Goal: Task Accomplishment & Management: Use online tool/utility

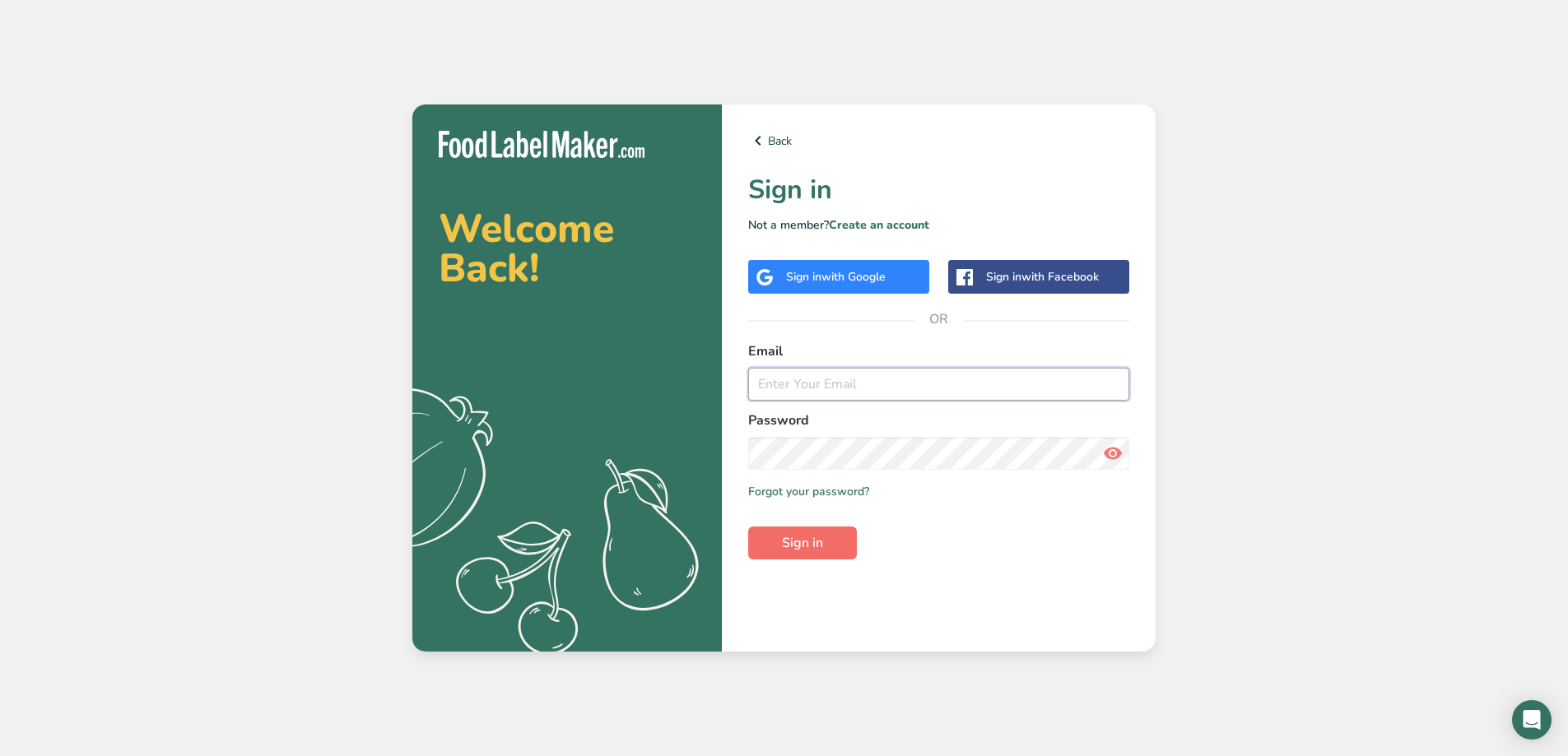
type input "[EMAIL_ADDRESS][PERSON_NAME][DOMAIN_NAME]"
click at [798, 546] on span "Sign in" at bounding box center [802, 543] width 41 height 20
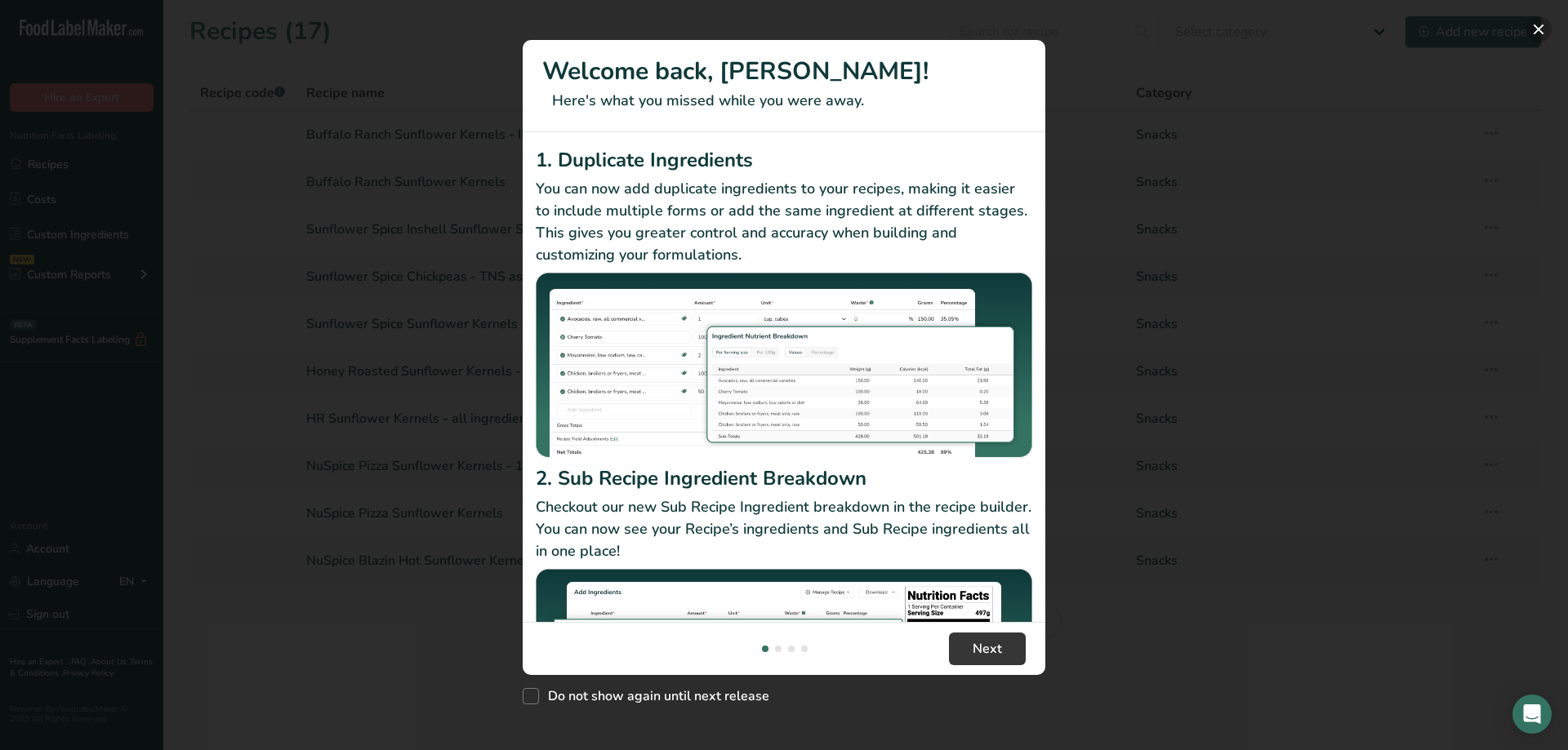
click at [1535, 34] on button "New Features" at bounding box center [1538, 29] width 26 height 26
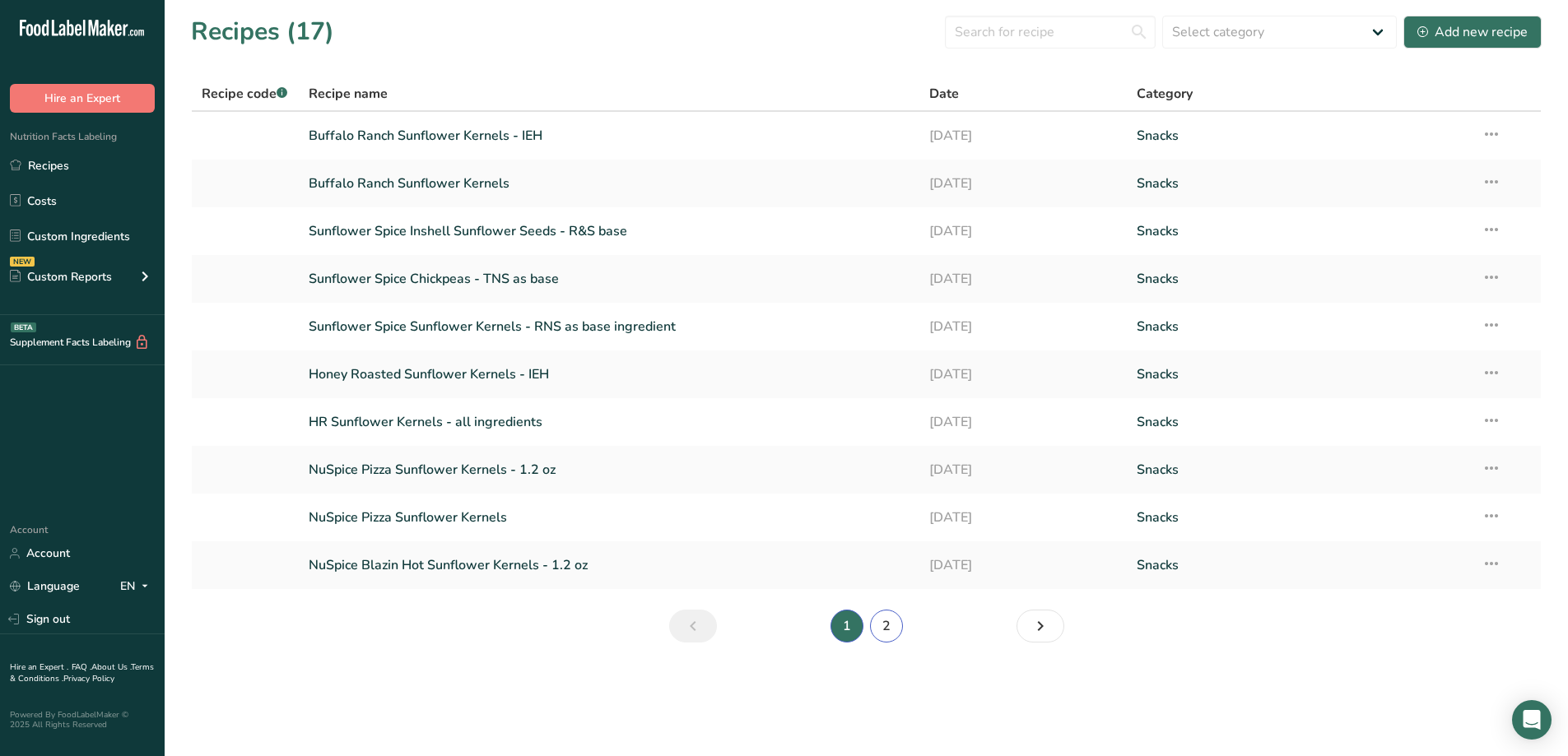
click at [898, 629] on link "2" at bounding box center [887, 626] width 33 height 33
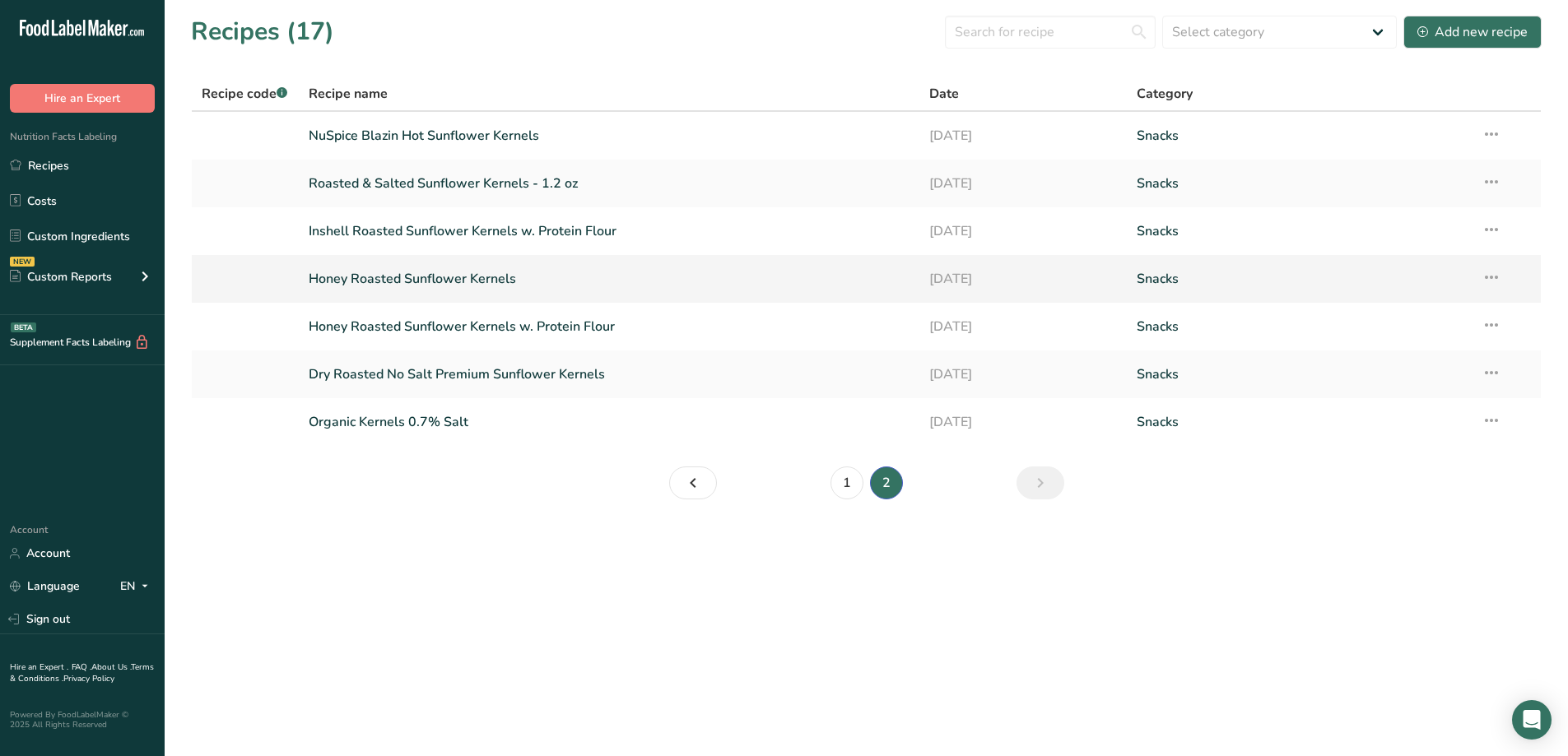
click at [411, 274] on link "Honey Roasted Sunflower Kernels" at bounding box center [609, 278] width 602 height 34
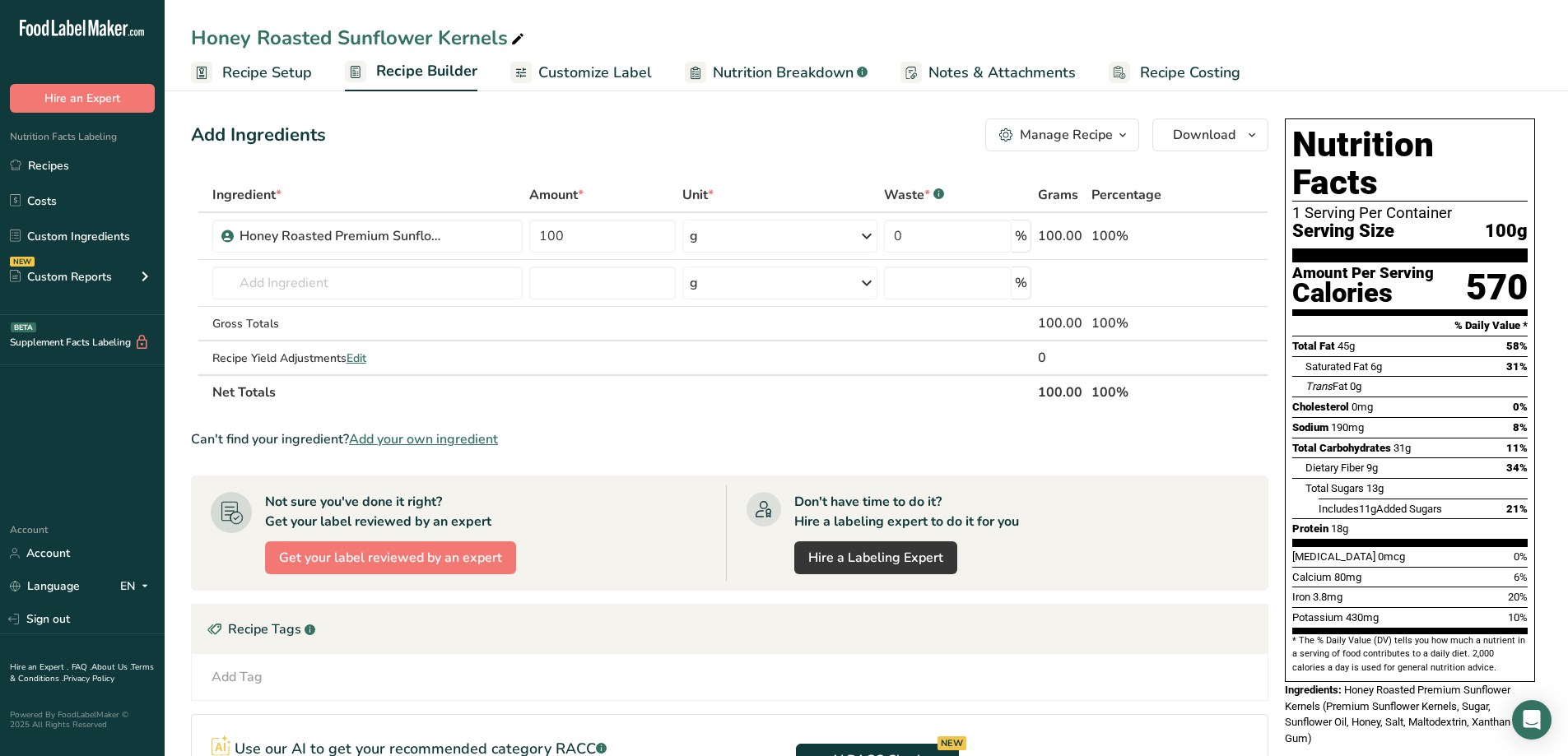
click at [285, 74] on span "Recipe Setup" at bounding box center [267, 72] width 90 height 22
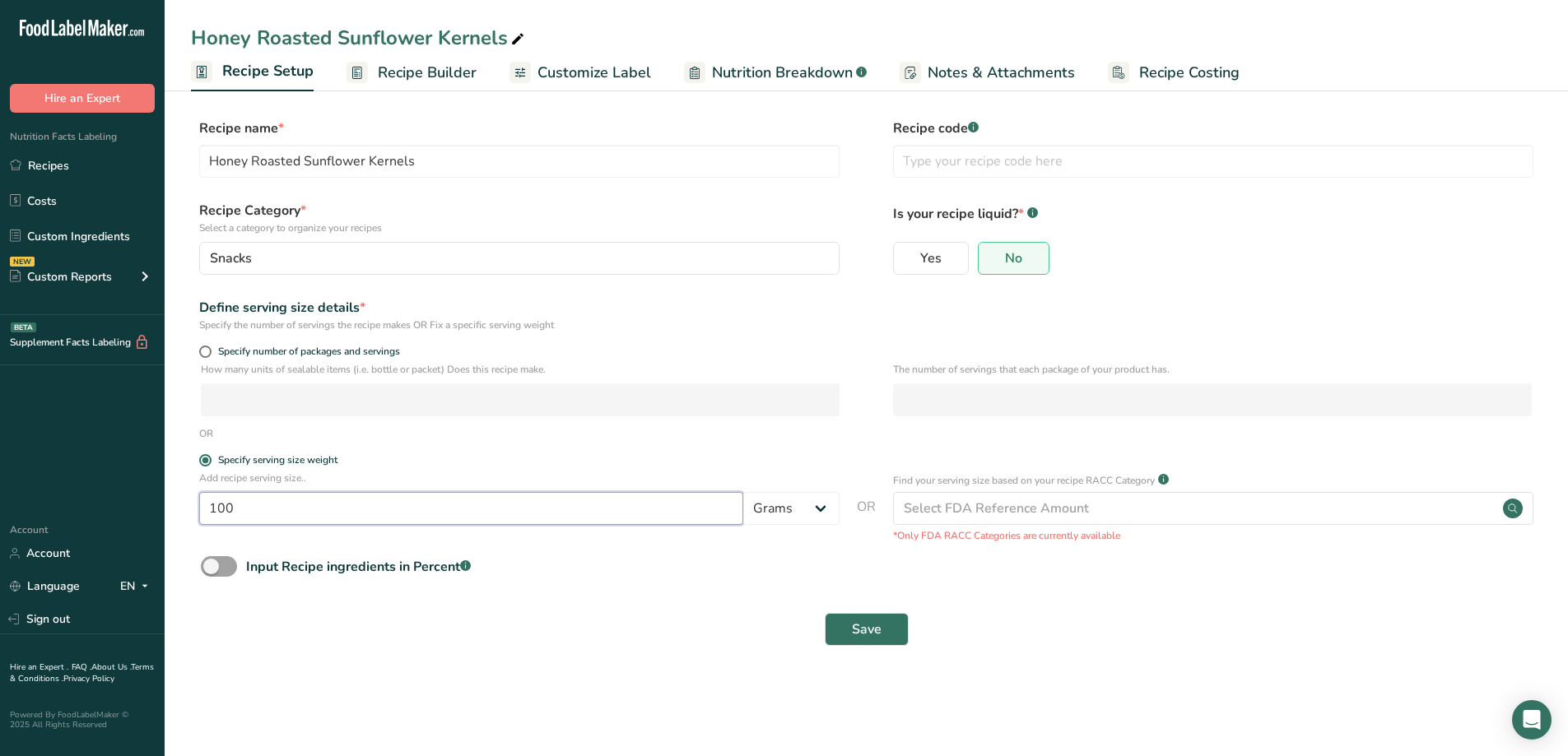
drag, startPoint x: 238, startPoint y: 512, endPoint x: 200, endPoint y: 512, distance: 38.0
click at [200, 512] on input "100" at bounding box center [471, 508] width 544 height 33
type input "34"
click at [859, 629] on span "Save" at bounding box center [866, 629] width 29 height 20
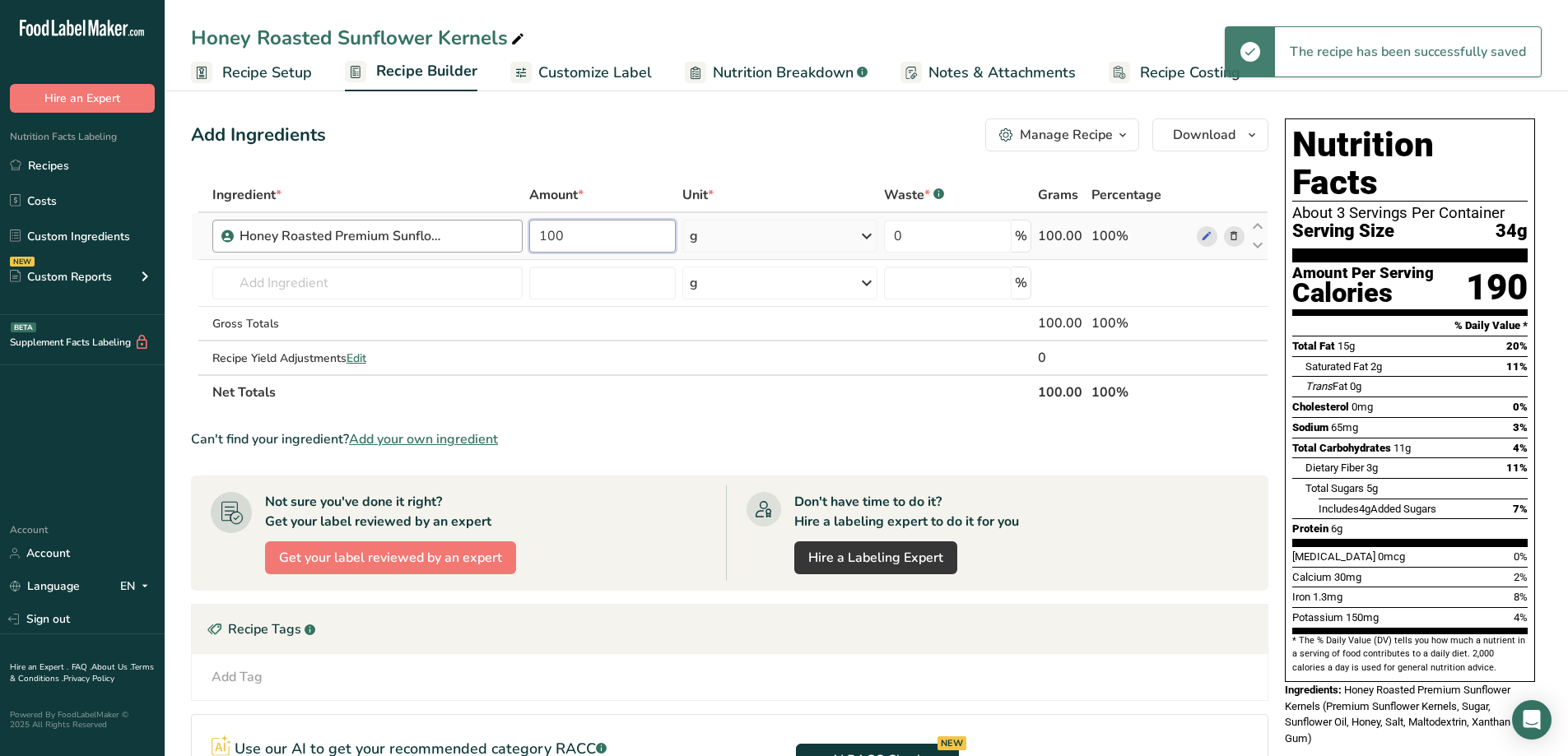
drag, startPoint x: 588, startPoint y: 230, endPoint x: 516, endPoint y: 231, distance: 72.0
click at [516, 231] on tr "Honey Roasted Premium Sunflower Kernels 100 g Portions 1 g Weight Units g kg mg…" at bounding box center [730, 237] width 1076 height 47
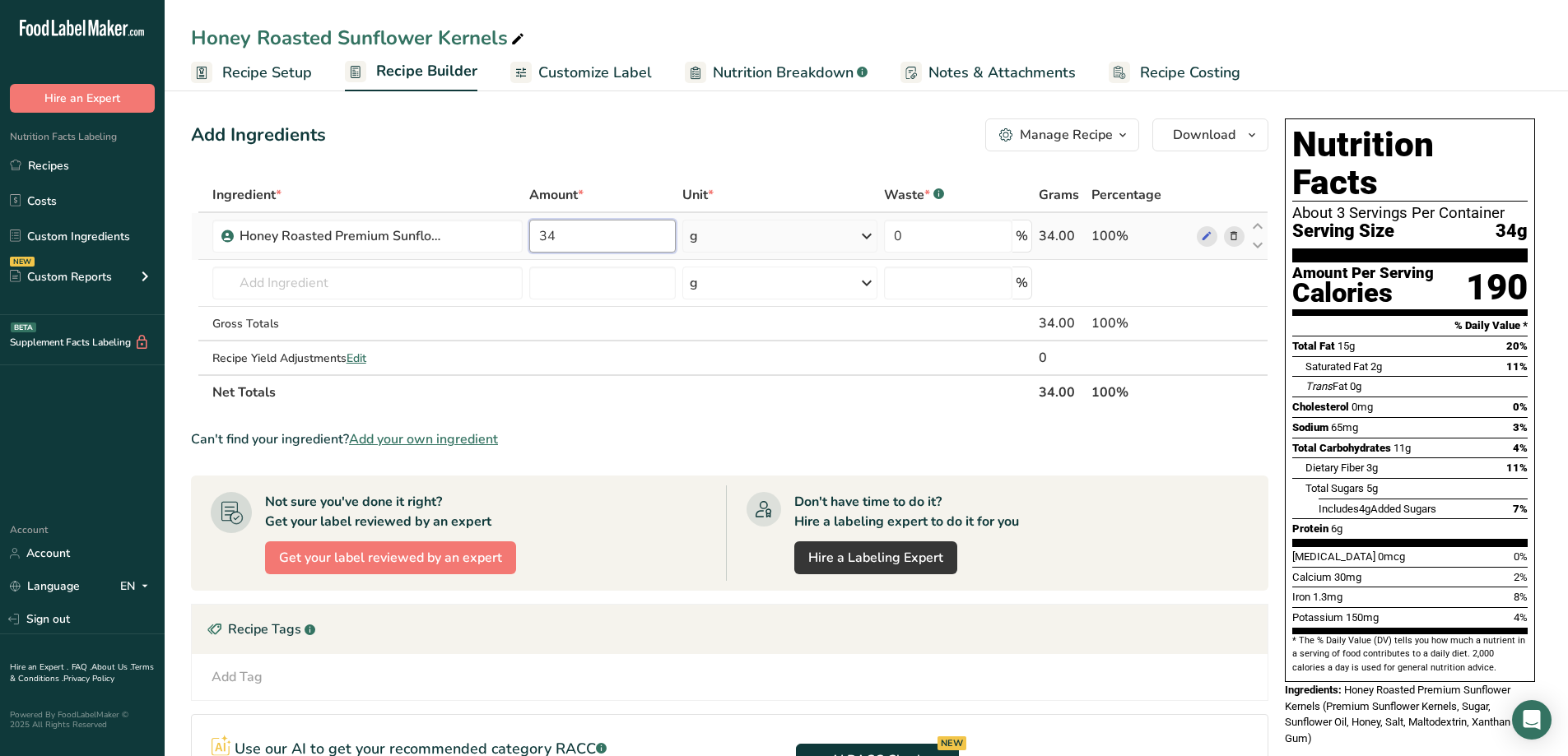
type input "34"
click at [945, 436] on div "Can't find your ingredient? Add your own ingredient" at bounding box center [730, 439] width 1077 height 20
click at [822, 63] on span "Nutrition Breakdown" at bounding box center [784, 72] width 141 height 22
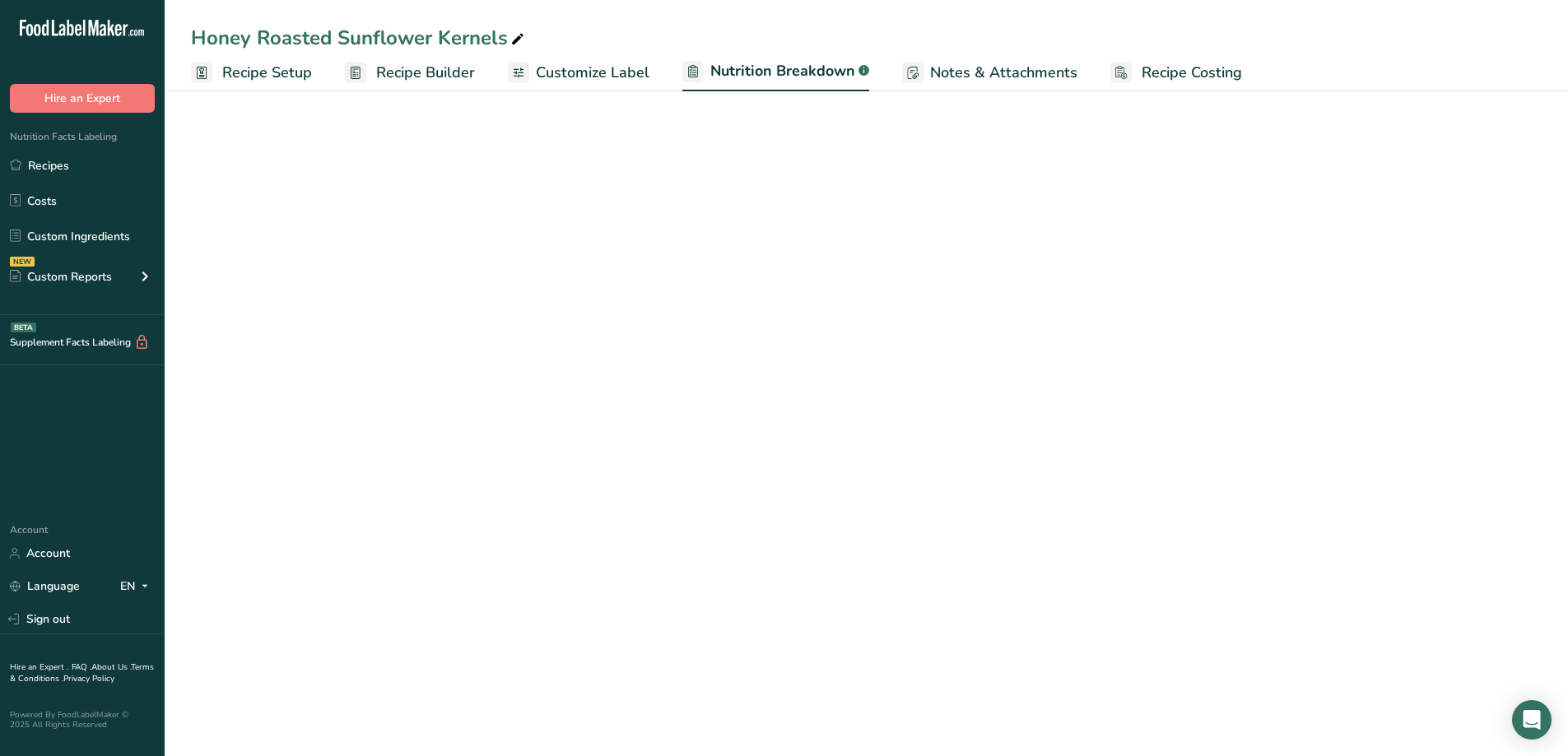
select select "Calories"
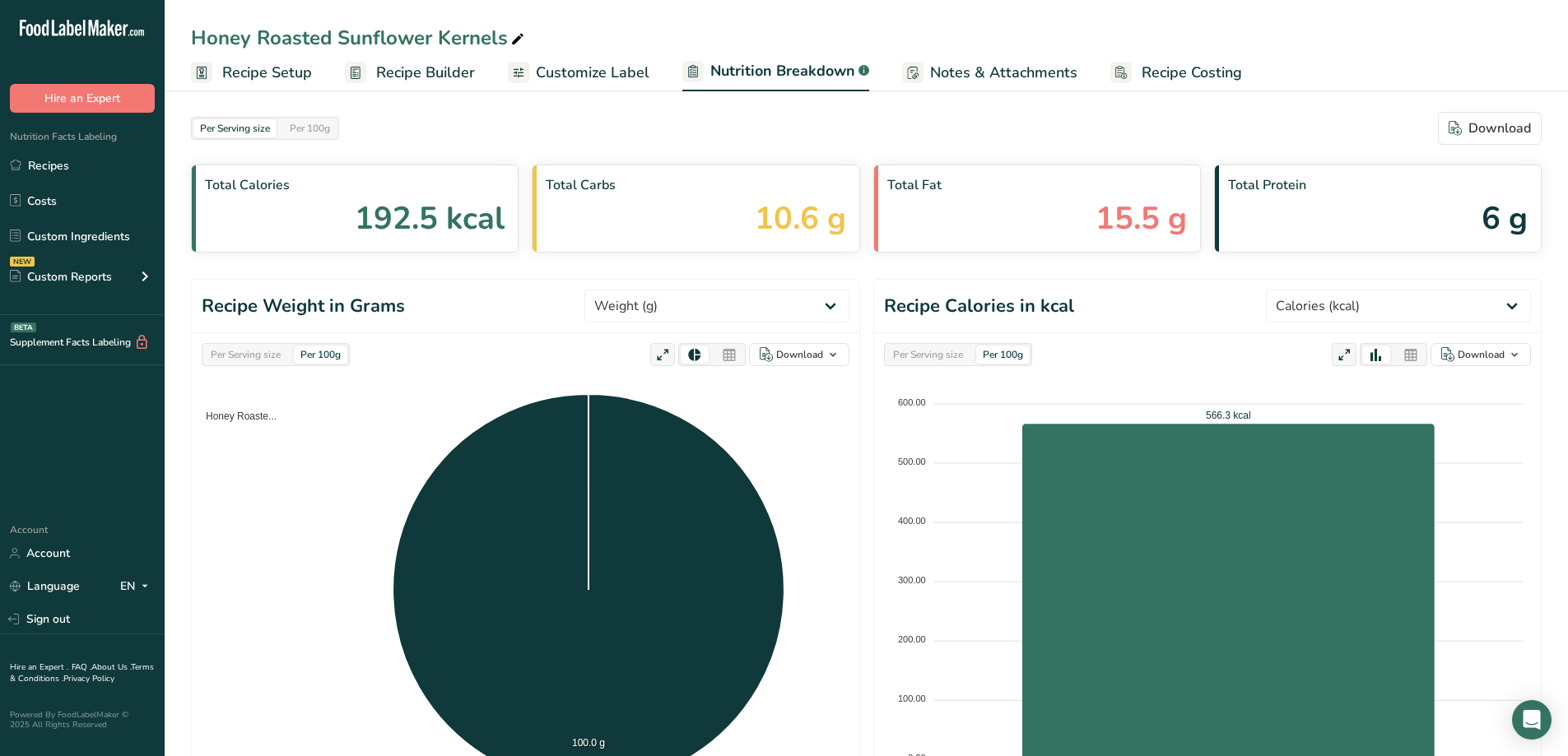
click at [403, 71] on span "Recipe Builder" at bounding box center [425, 72] width 99 height 22
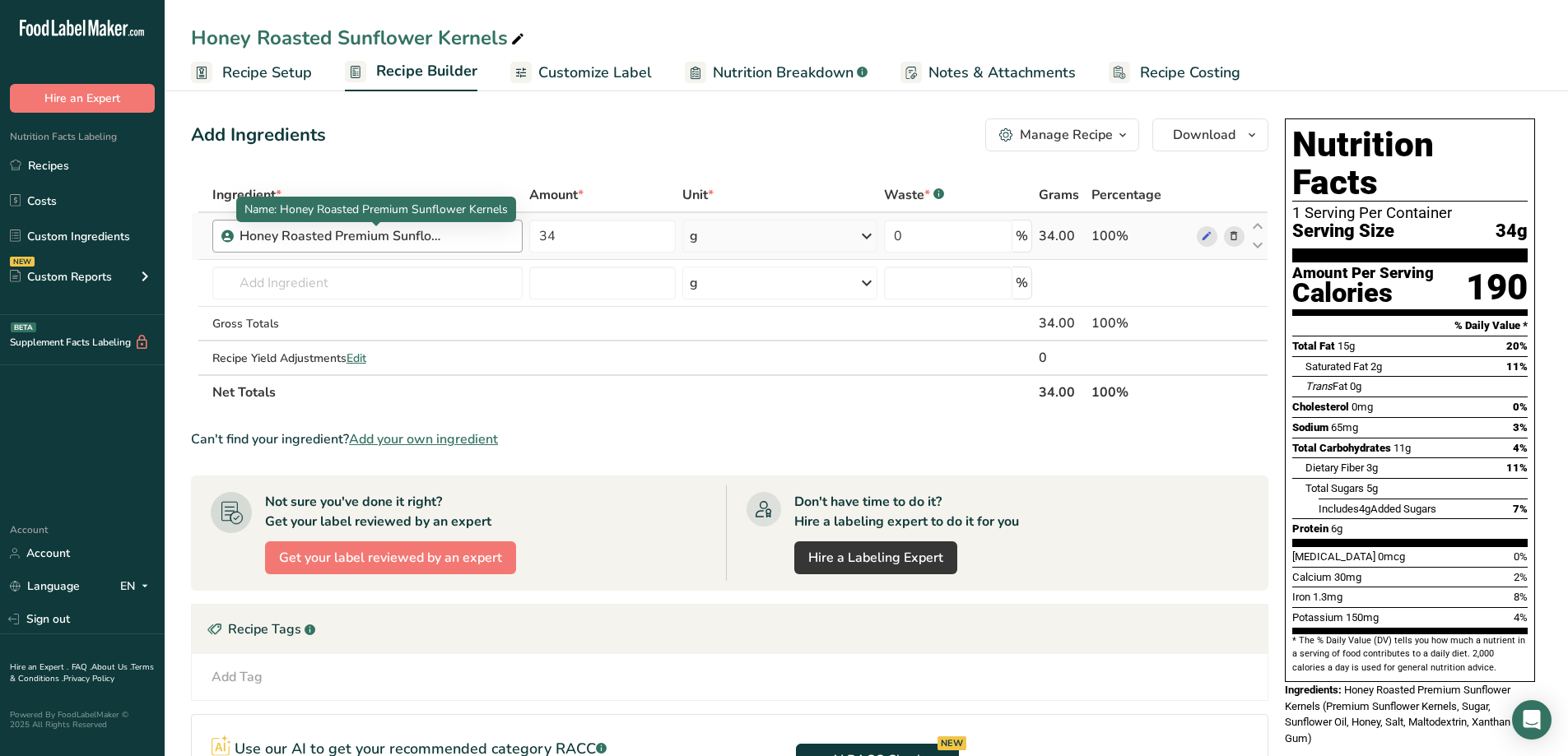
click at [321, 238] on div "Honey Roasted Premium Sunflower Kernels" at bounding box center [342, 236] width 206 height 20
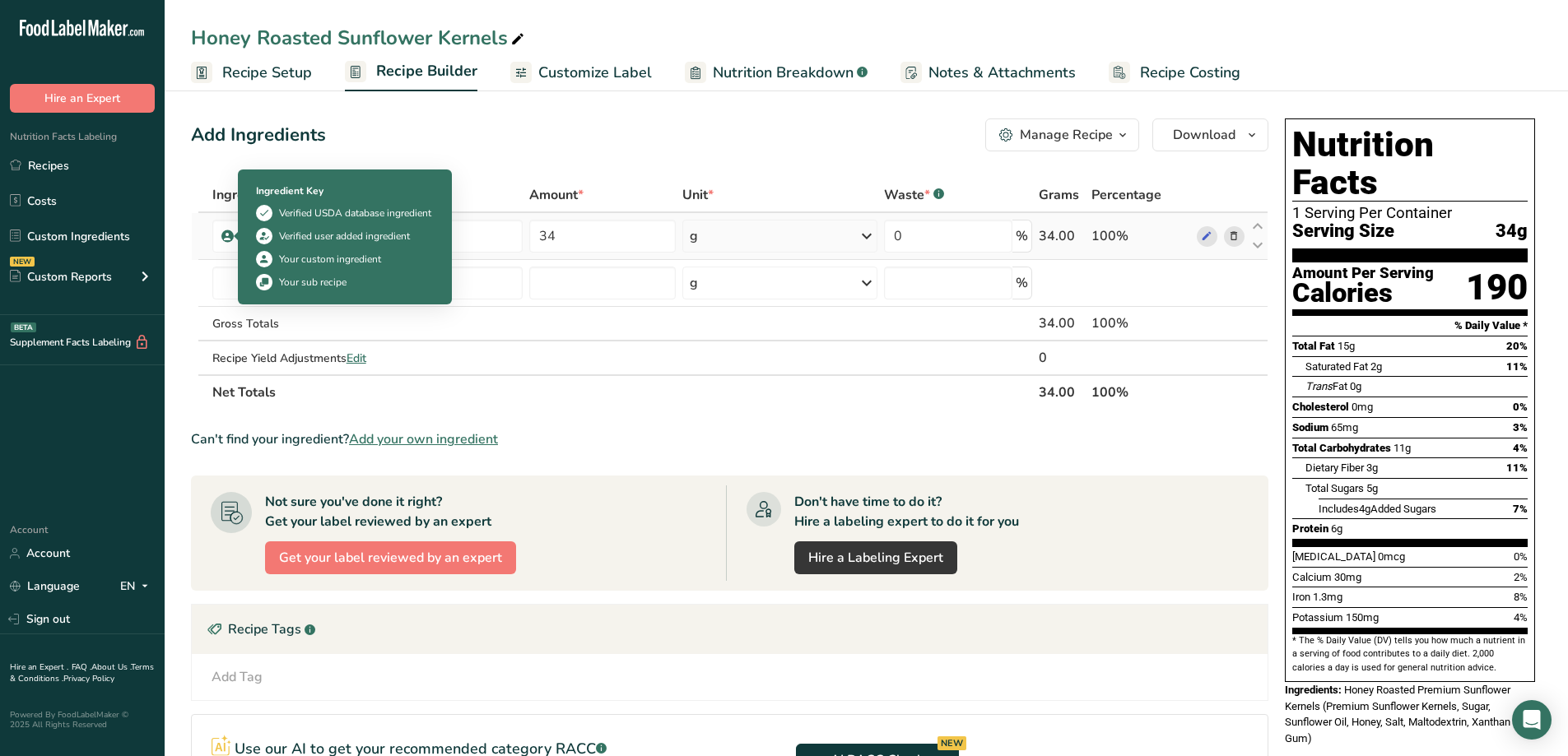
click at [229, 236] on icon at bounding box center [227, 236] width 10 height 15
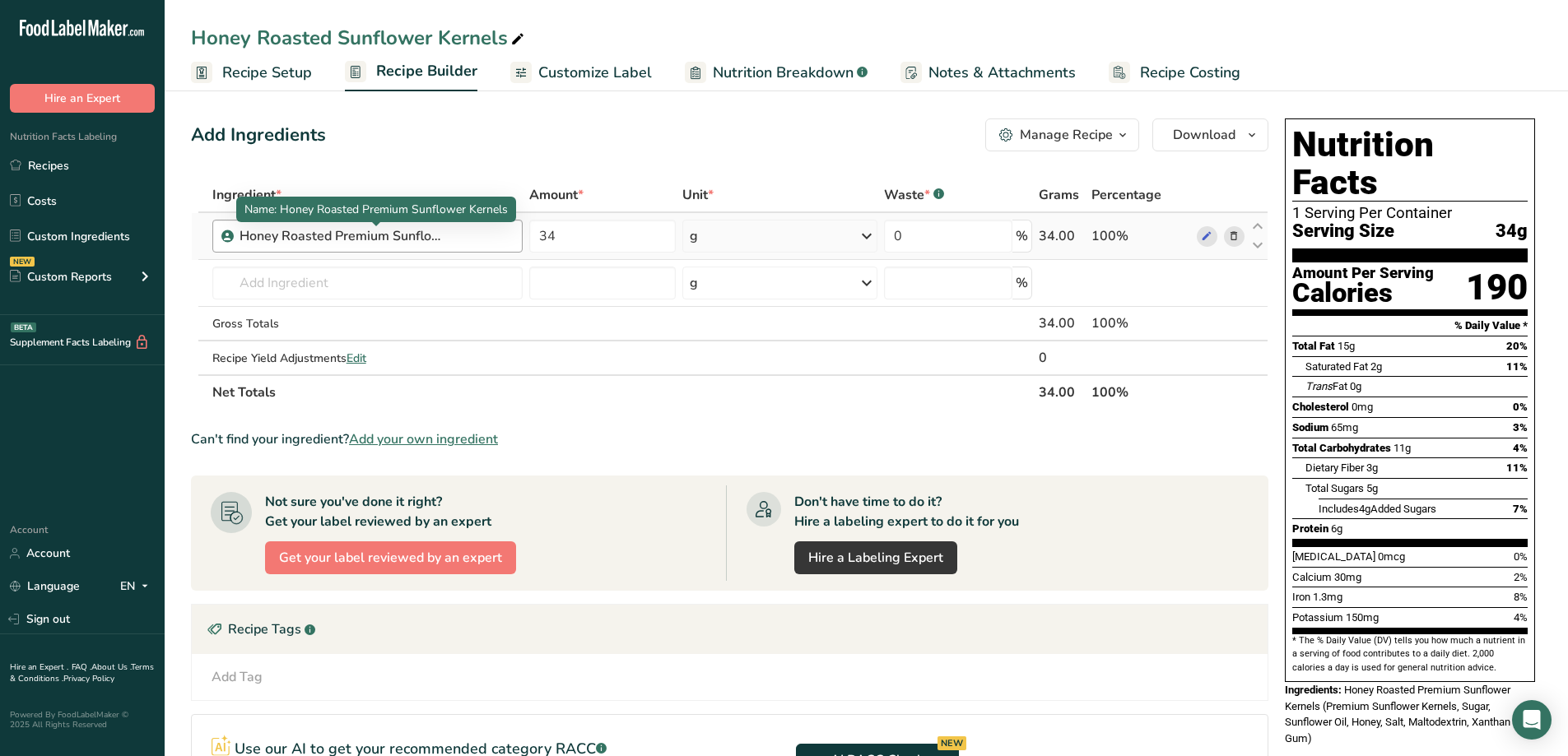
click at [298, 233] on div "Honey Roasted Premium Sunflower Kernels" at bounding box center [342, 236] width 206 height 20
click at [298, 234] on div "Honey Roasted Premium Sunflower Kernels" at bounding box center [342, 236] width 206 height 20
click at [669, 472] on section "Ingredient * Amount * Unit * Waste * .a-a{fill:#347362;}.b-a{fill:#fff;} Grams …" at bounding box center [730, 572] width 1077 height 788
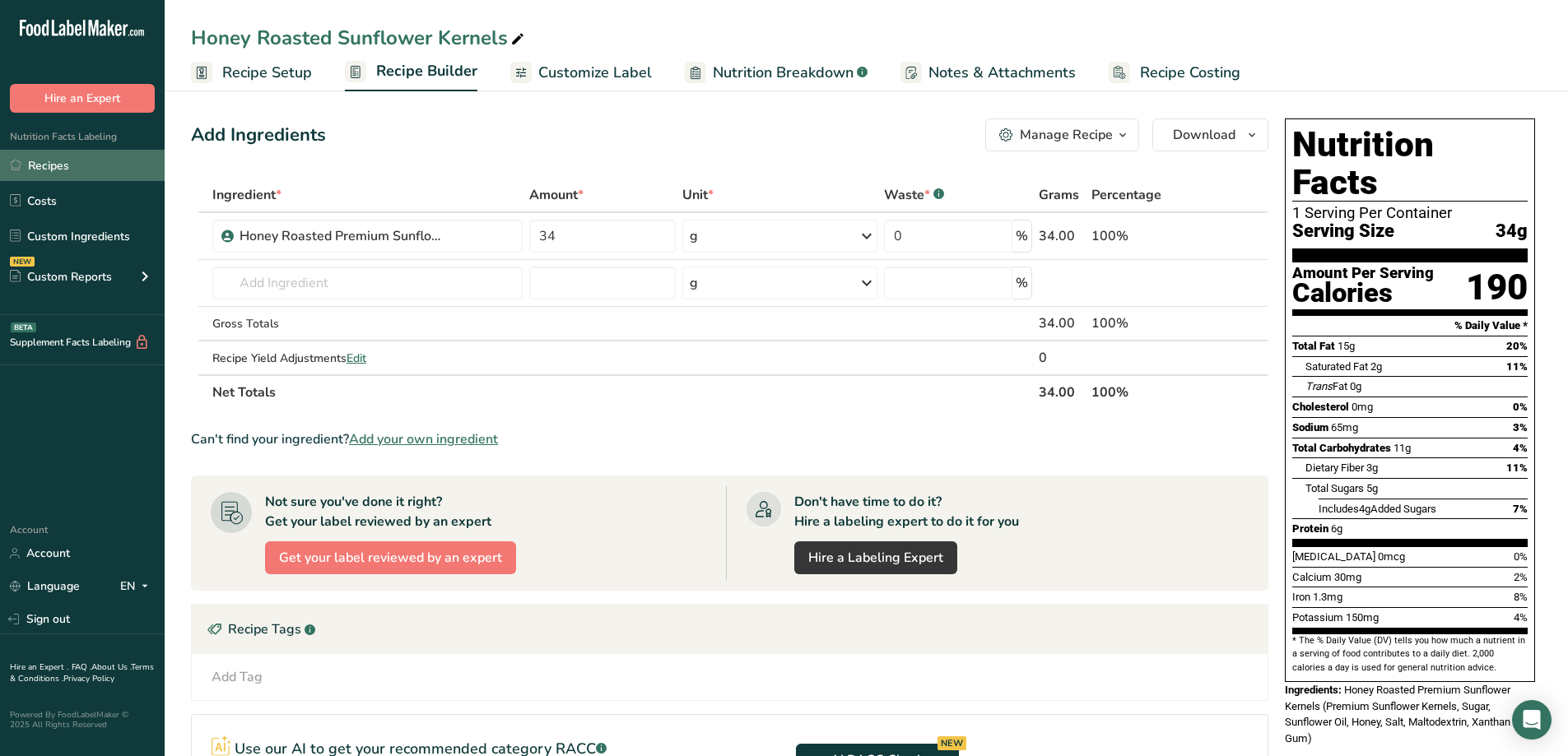
click at [48, 166] on link "Recipes" at bounding box center [82, 166] width 165 height 31
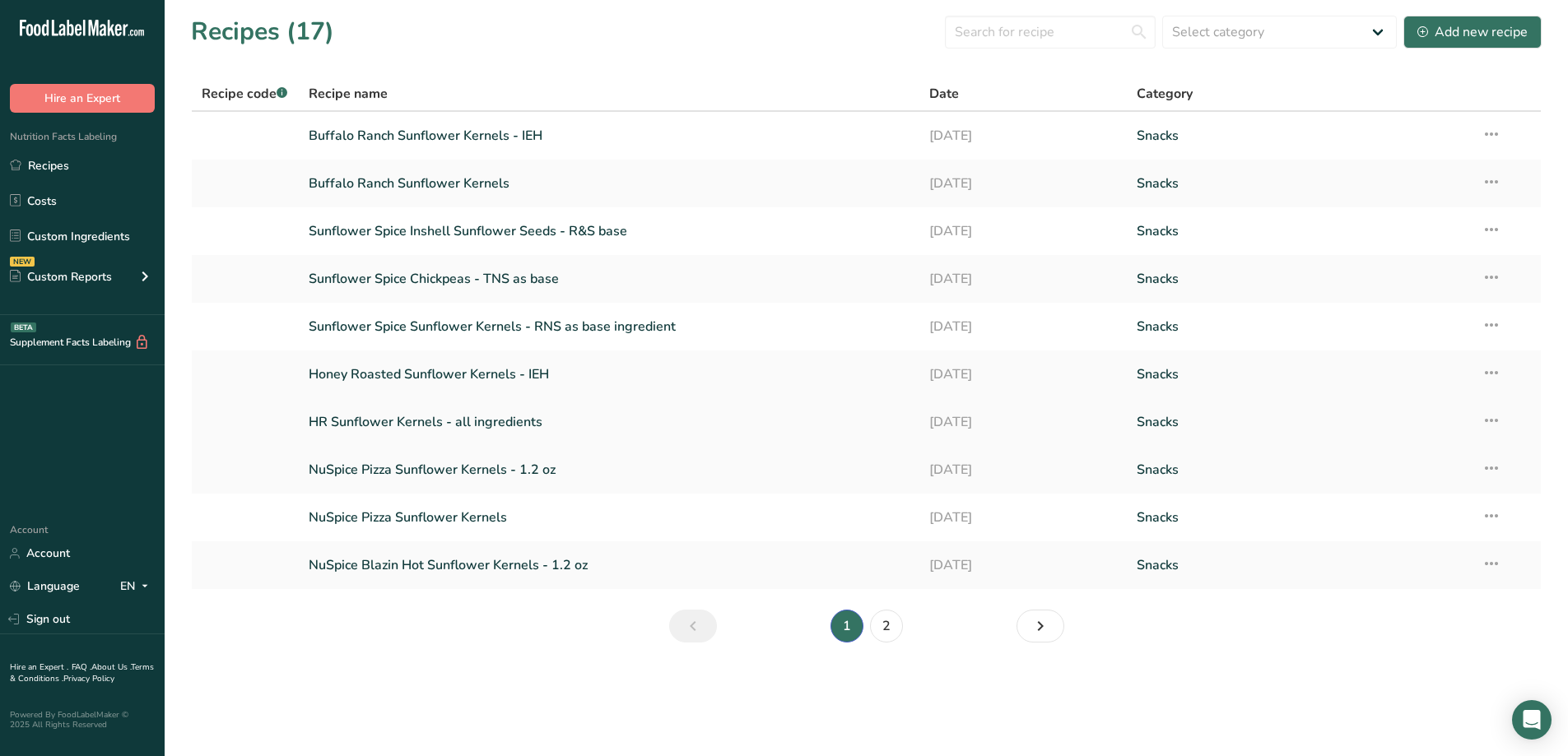
click at [423, 423] on link "HR Sunflower Kernels - all ingredients" at bounding box center [609, 421] width 602 height 34
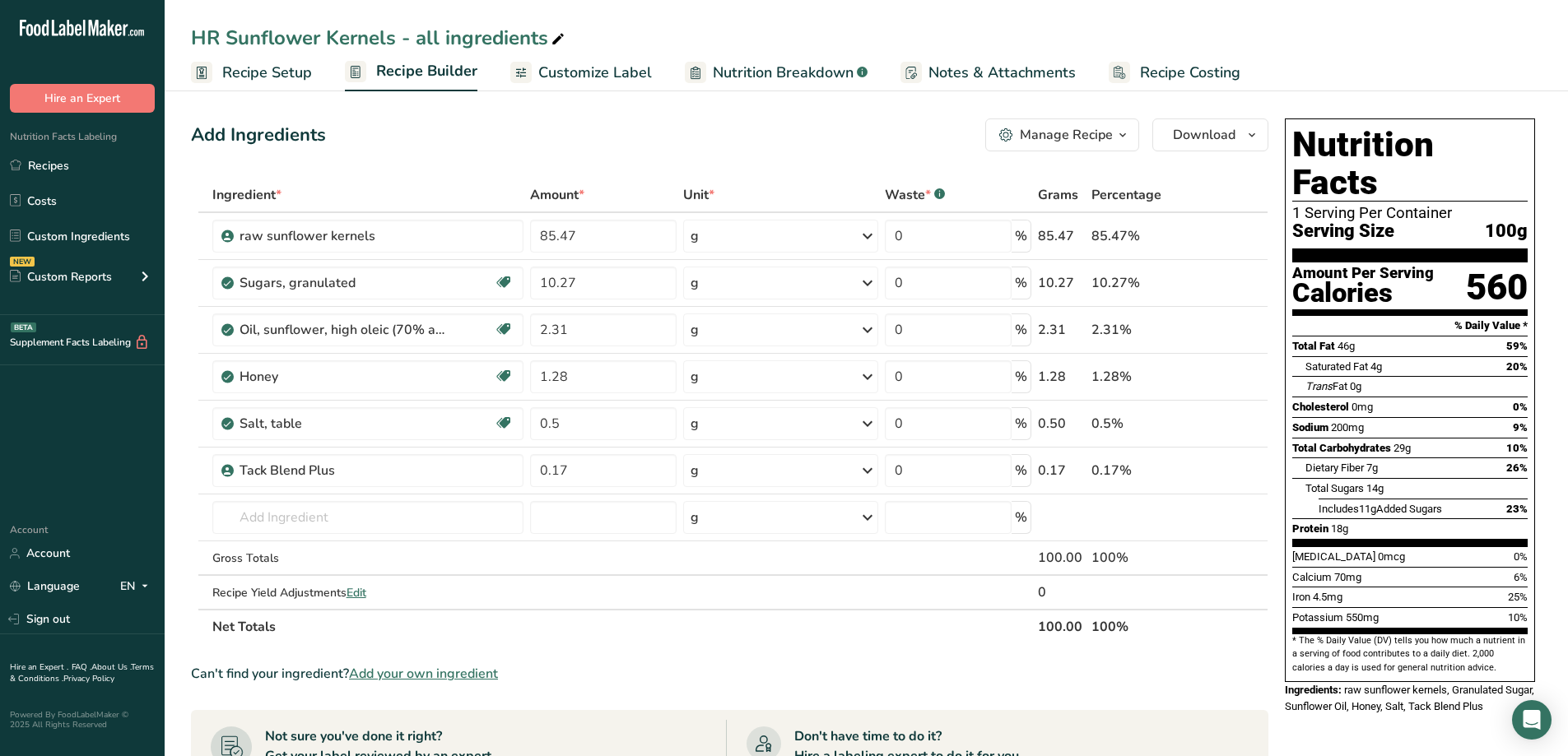
click at [245, 74] on span "Recipe Setup" at bounding box center [267, 72] width 90 height 22
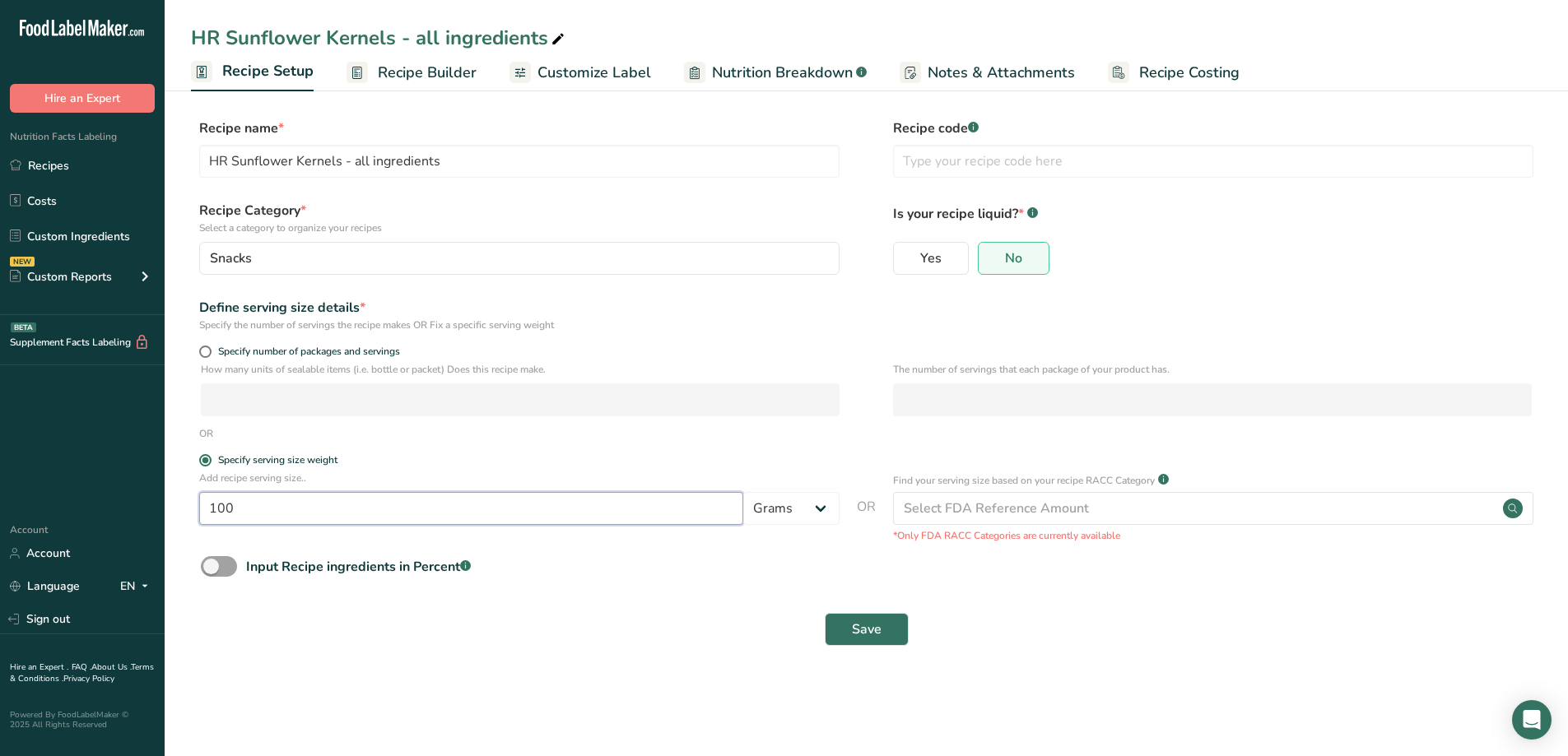
drag, startPoint x: 264, startPoint y: 502, endPoint x: 202, endPoint y: 503, distance: 62.0
click at [202, 503] on input "100" at bounding box center [471, 508] width 544 height 33
type input "34"
click at [850, 612] on div "Save" at bounding box center [866, 629] width 1350 height 53
click at [849, 623] on button "Save" at bounding box center [866, 630] width 84 height 33
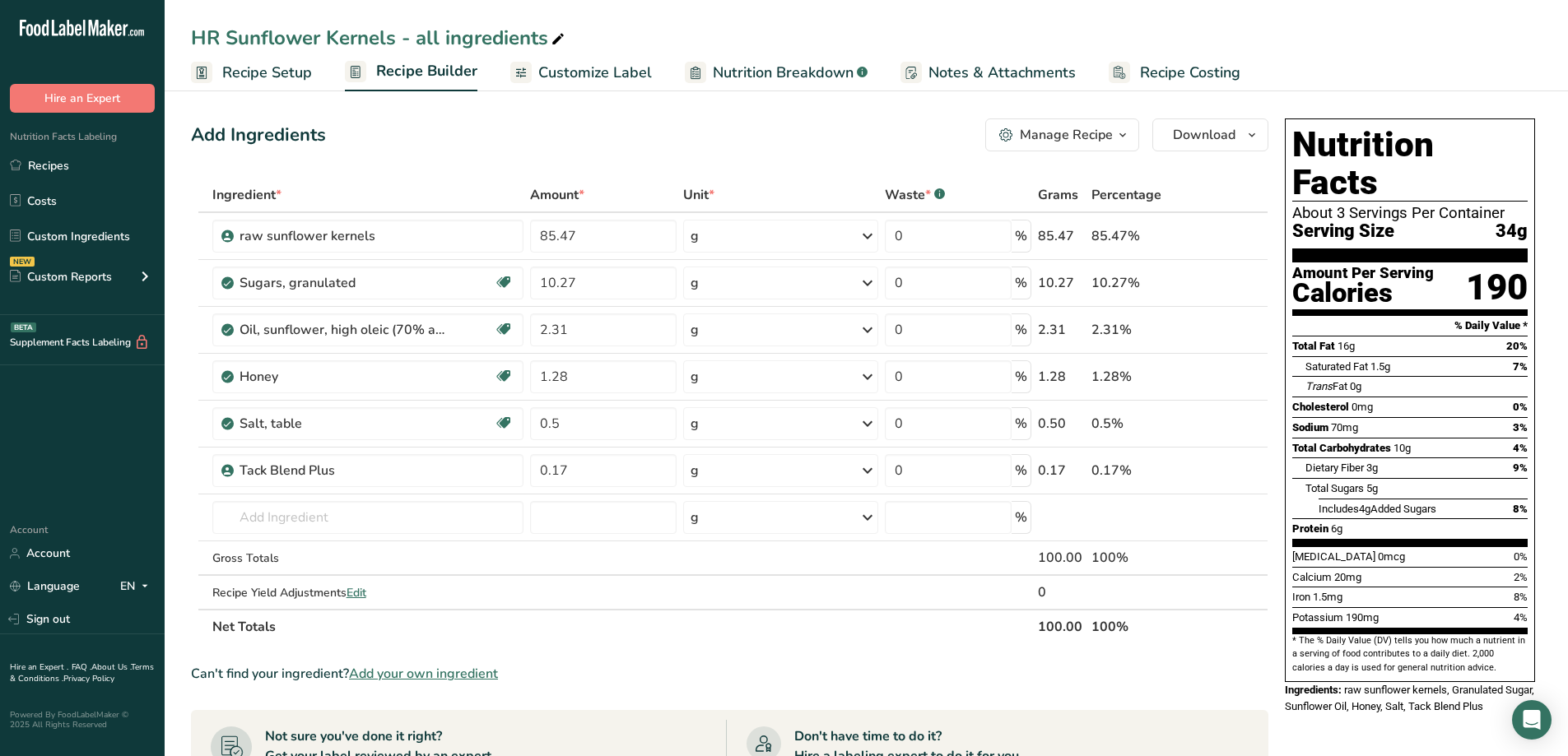
click at [1394, 608] on div "Potassium 190mg 4%" at bounding box center [1410, 617] width 235 height 20
click at [221, 67] on link "Recipe Setup" at bounding box center [252, 73] width 121 height 37
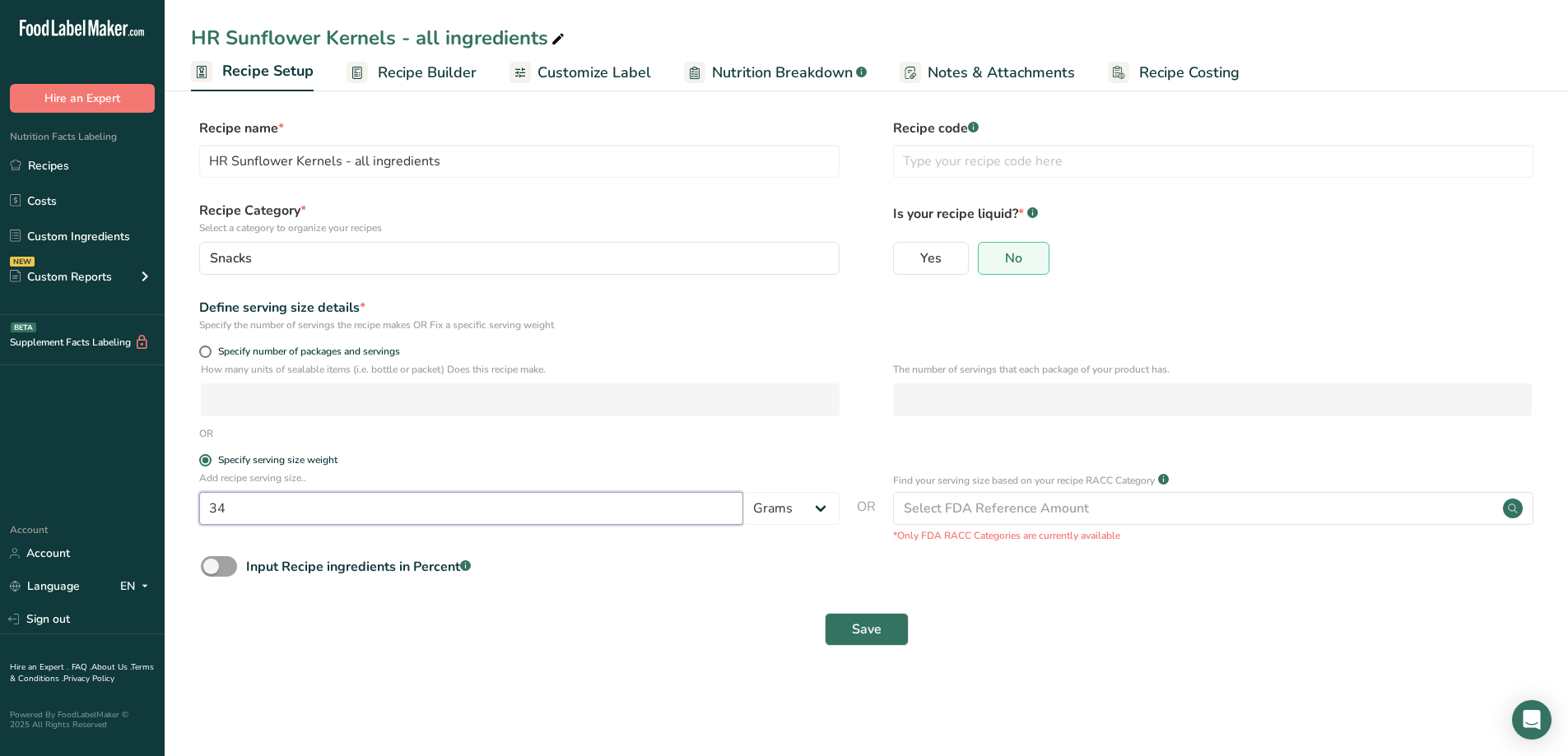
drag, startPoint x: 265, startPoint y: 512, endPoint x: 142, endPoint y: 511, distance: 123.0
click at [142, 512] on div ".a-20{fill:#fff;} Hire an Expert Nutrition Facts Labeling Recipes Costs Custom …" at bounding box center [784, 378] width 1568 height 756
type input "100"
click at [862, 628] on span "Save" at bounding box center [866, 629] width 29 height 20
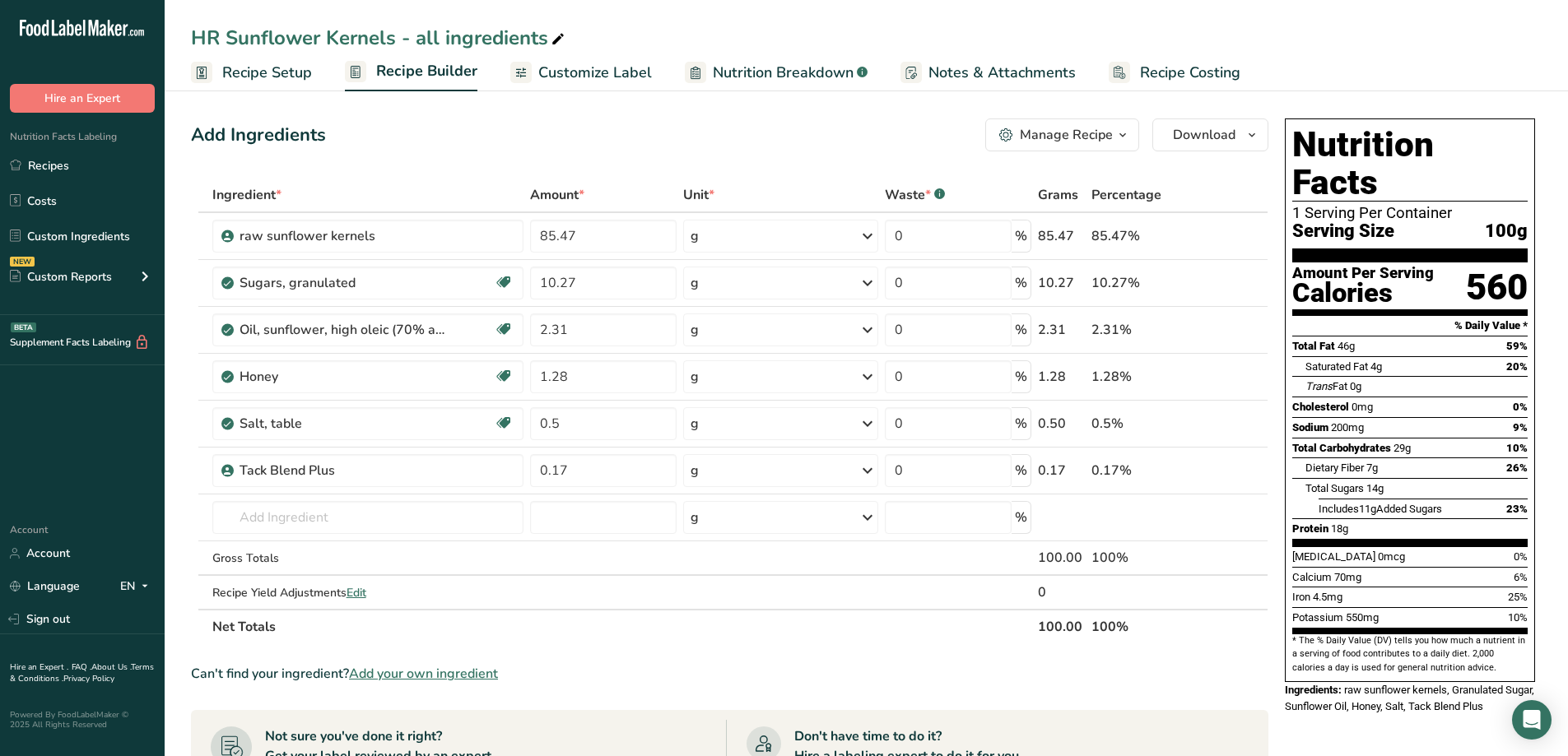
click at [245, 74] on span "Recipe Setup" at bounding box center [267, 72] width 90 height 22
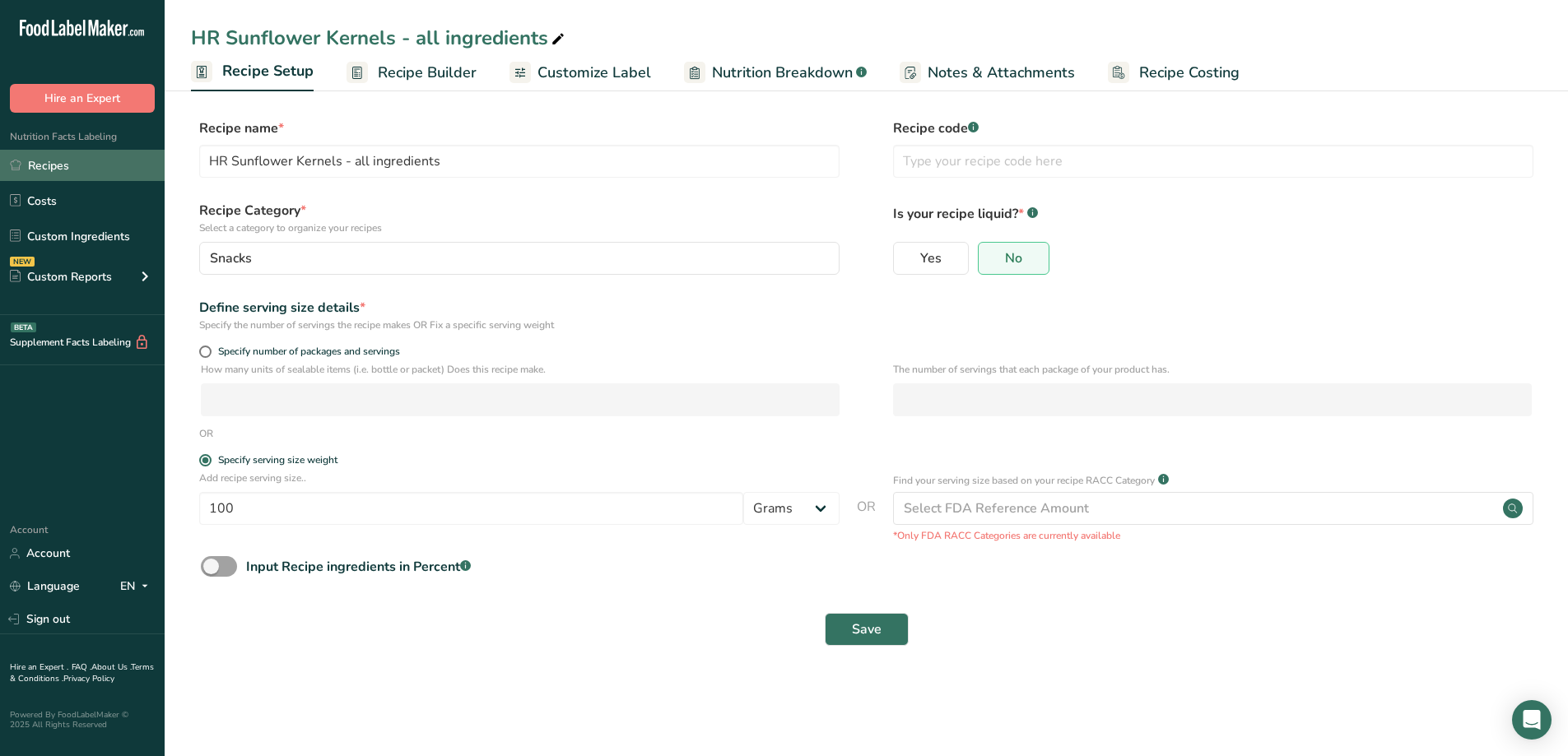
click at [65, 170] on link "Recipes" at bounding box center [82, 166] width 165 height 31
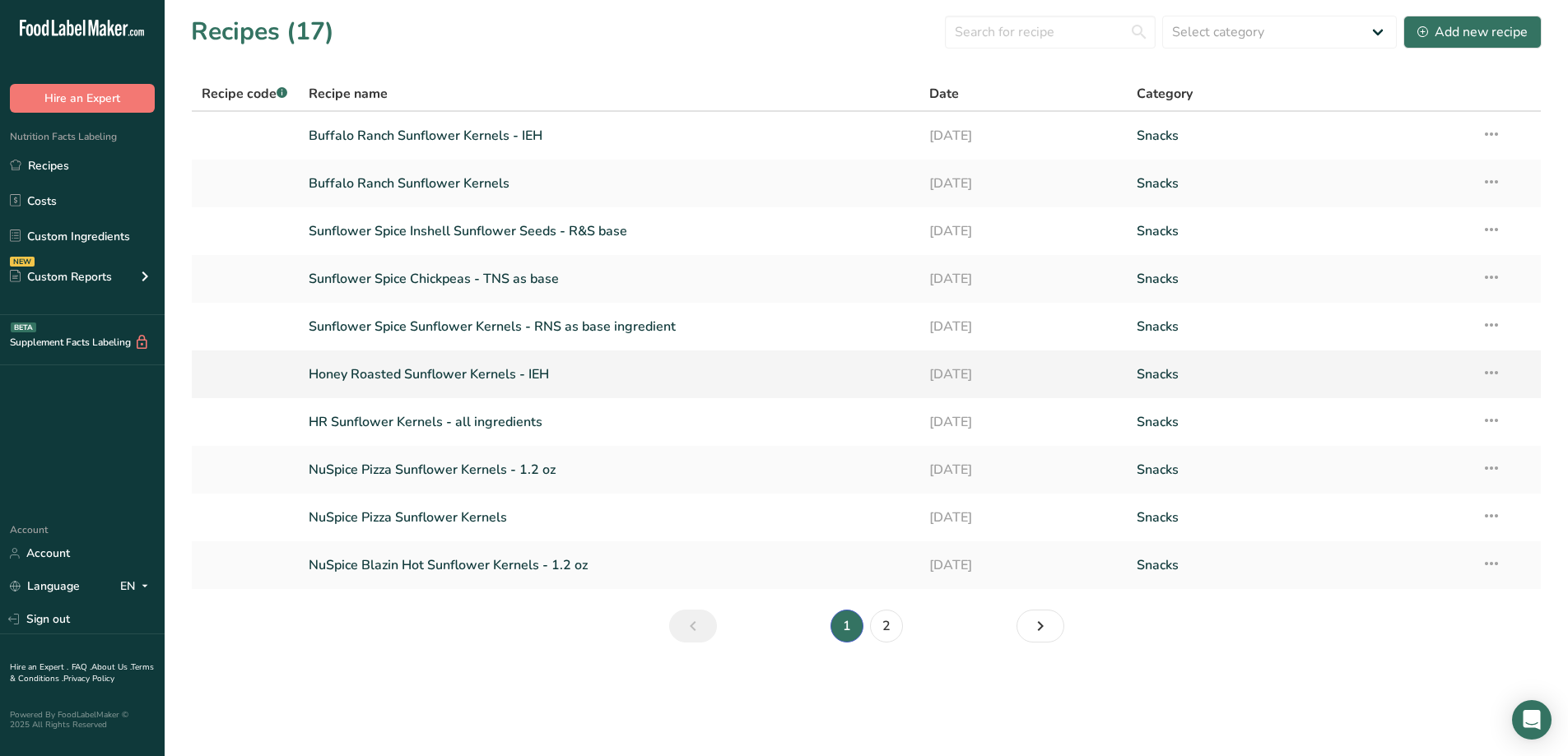
click at [429, 378] on link "Honey Roasted Sunflower Kernels - IEH" at bounding box center [609, 374] width 602 height 34
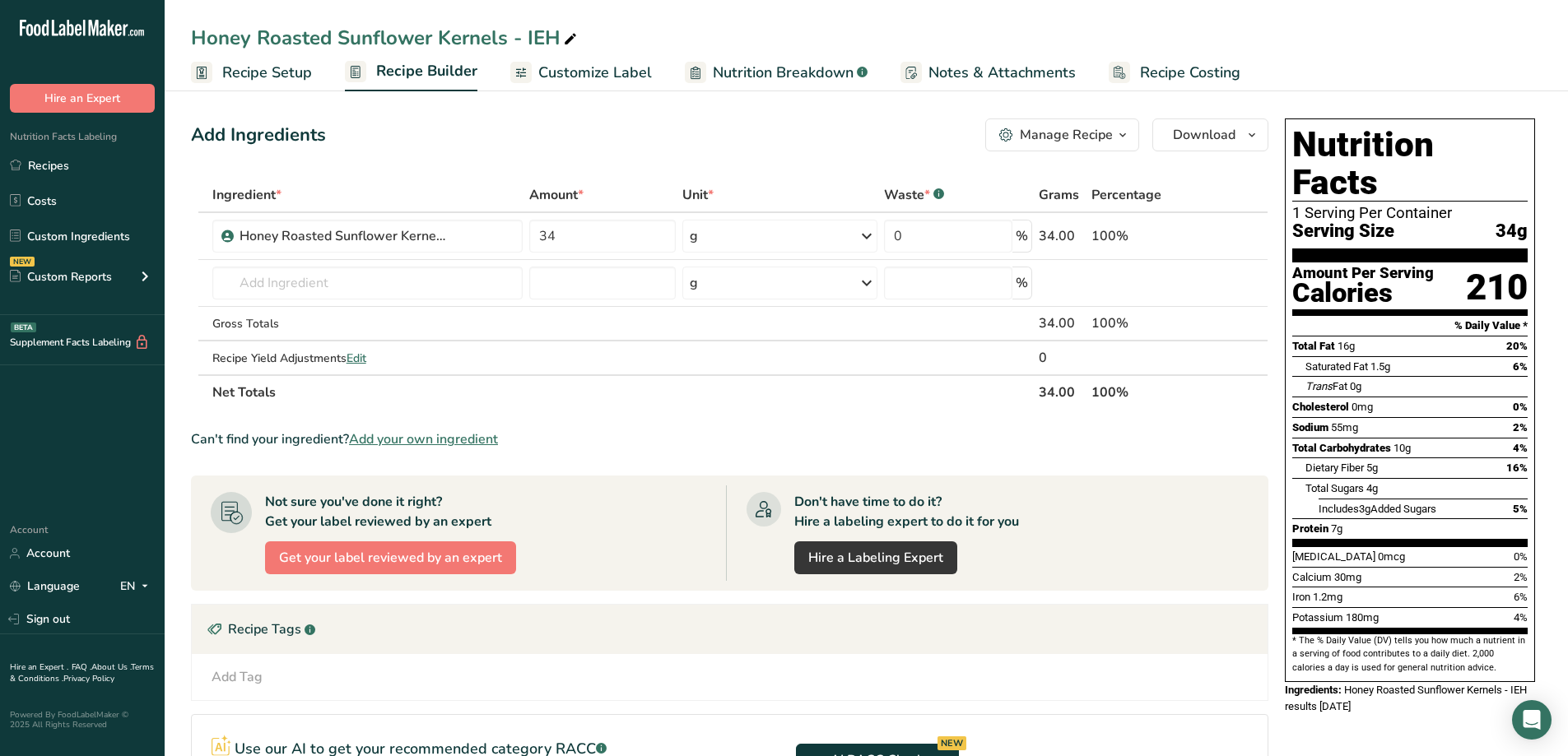
click at [1397, 608] on div "Potassium 180mg 4%" at bounding box center [1410, 617] width 235 height 20
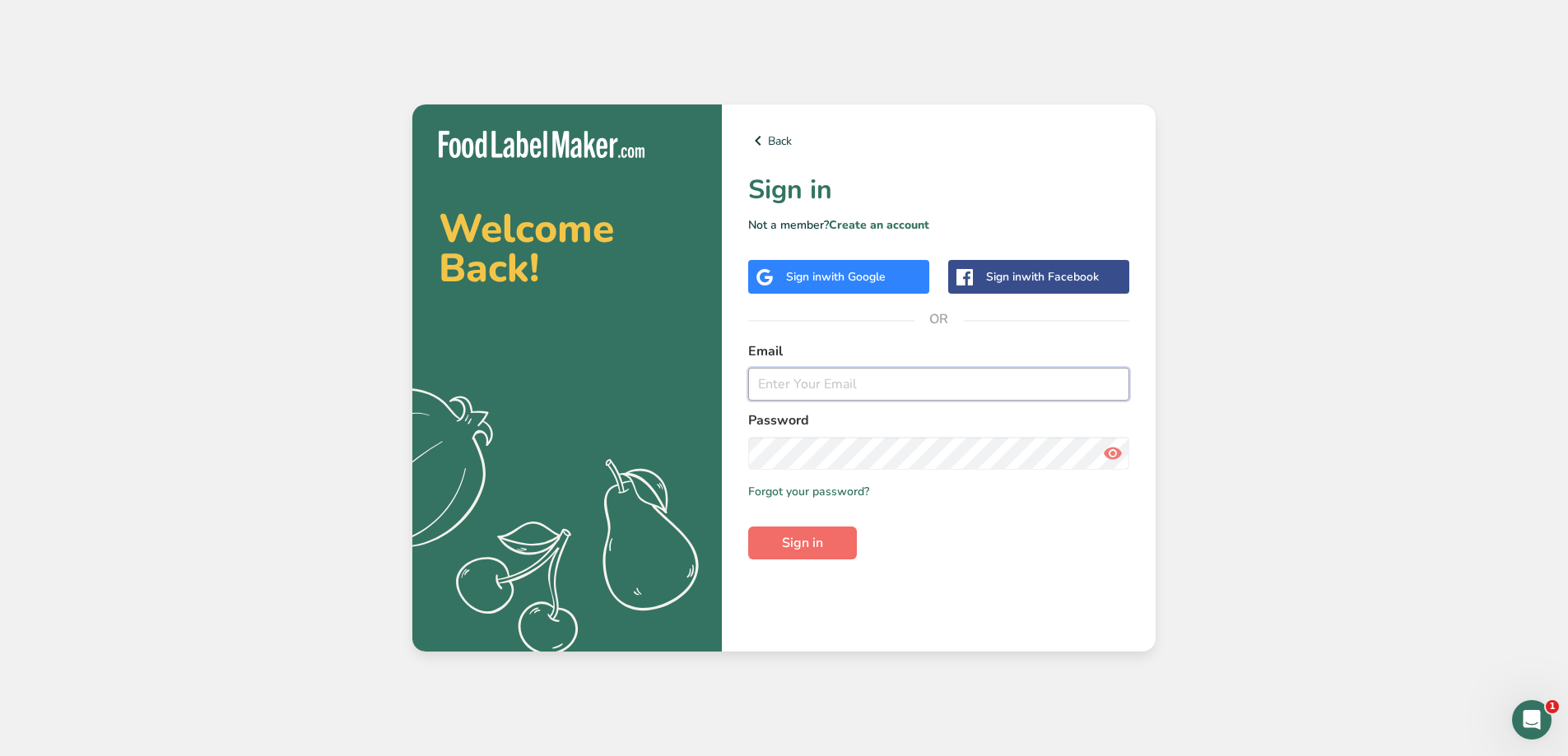
type input "[EMAIL_ADDRESS][PERSON_NAME][DOMAIN_NAME]"
click at [819, 543] on span "Sign in" at bounding box center [802, 543] width 41 height 20
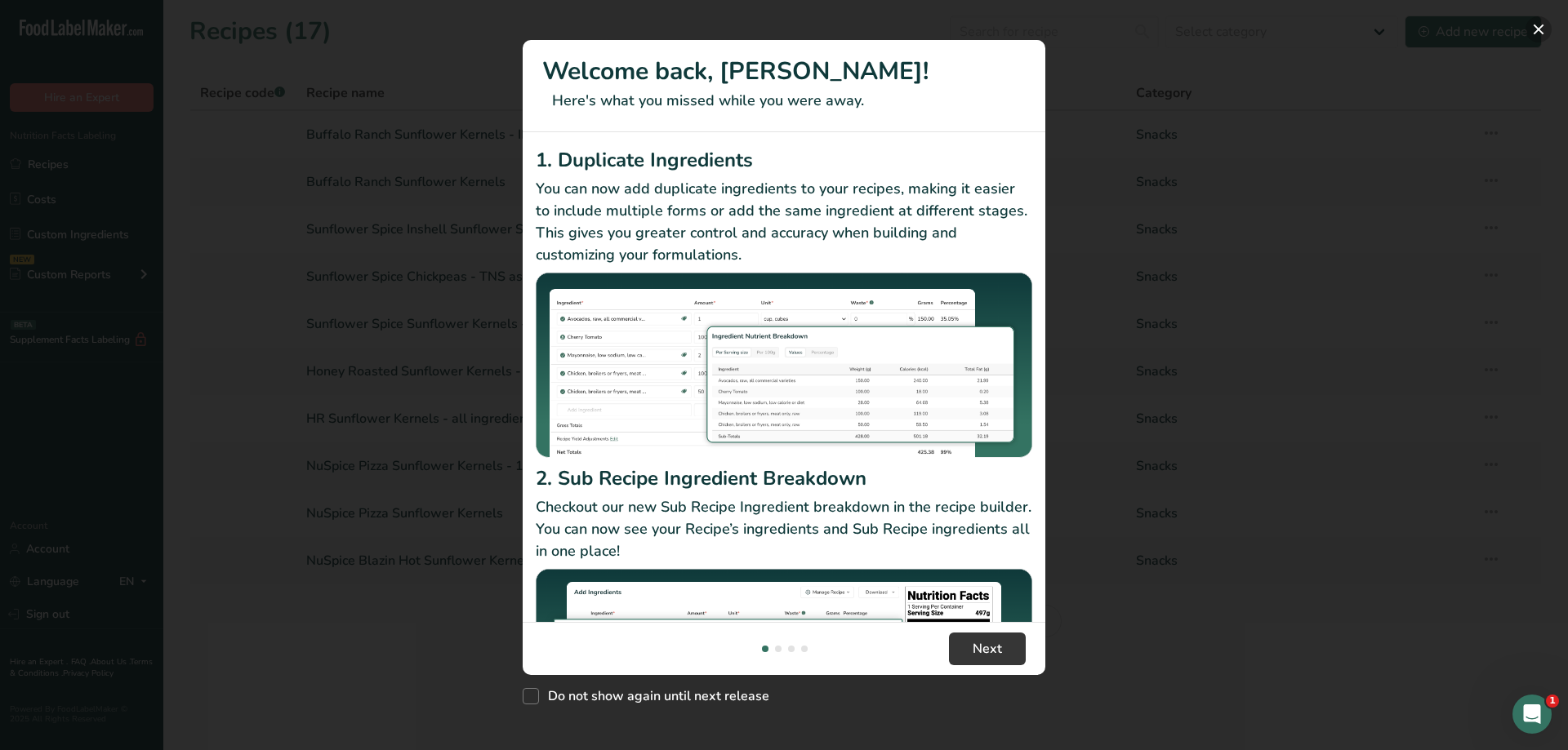
click at [1538, 30] on button "New Features" at bounding box center [1538, 29] width 26 height 26
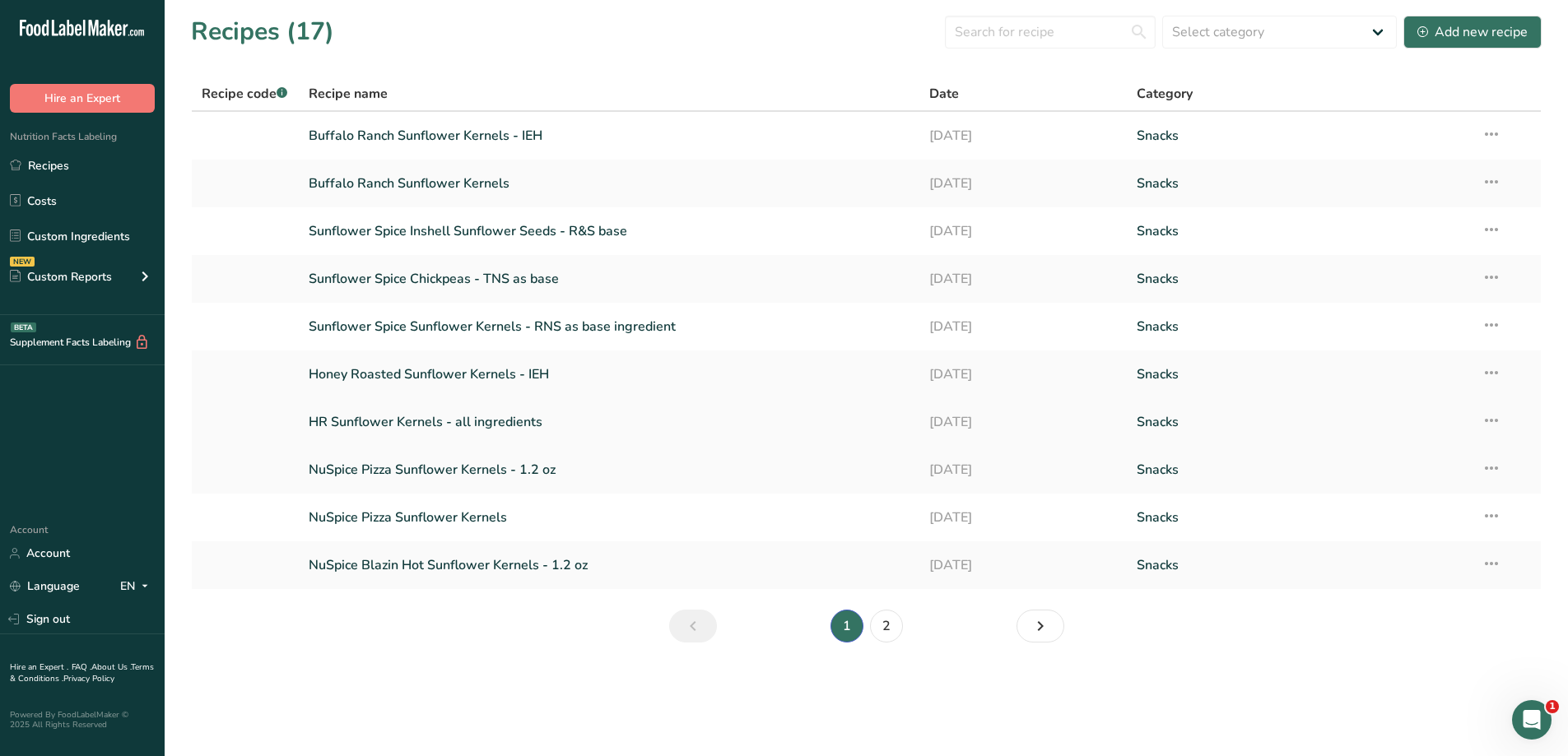
click at [375, 416] on link "HR Sunflower Kernels - all ingredients" at bounding box center [609, 421] width 602 height 34
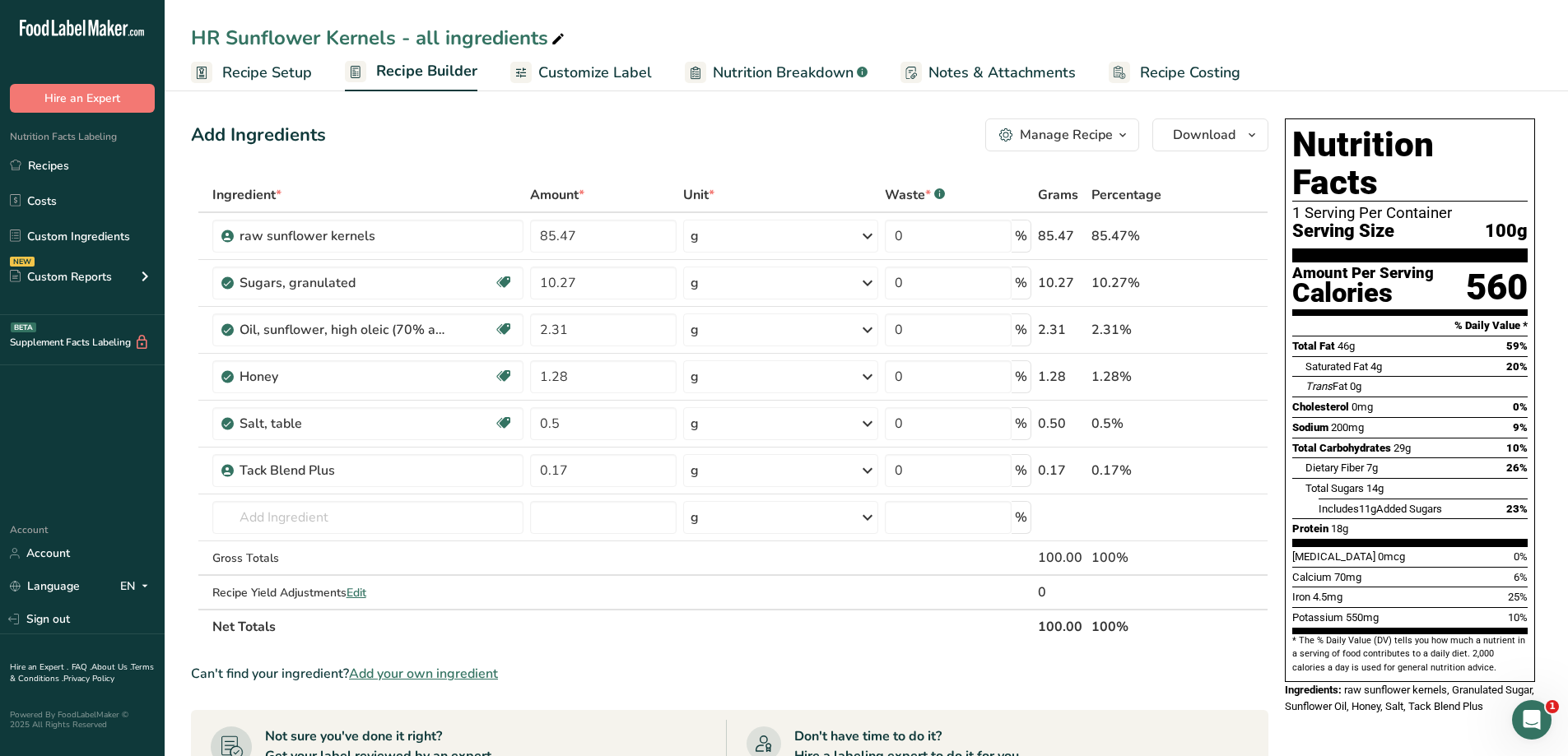
click at [261, 68] on span "Recipe Setup" at bounding box center [267, 72] width 90 height 22
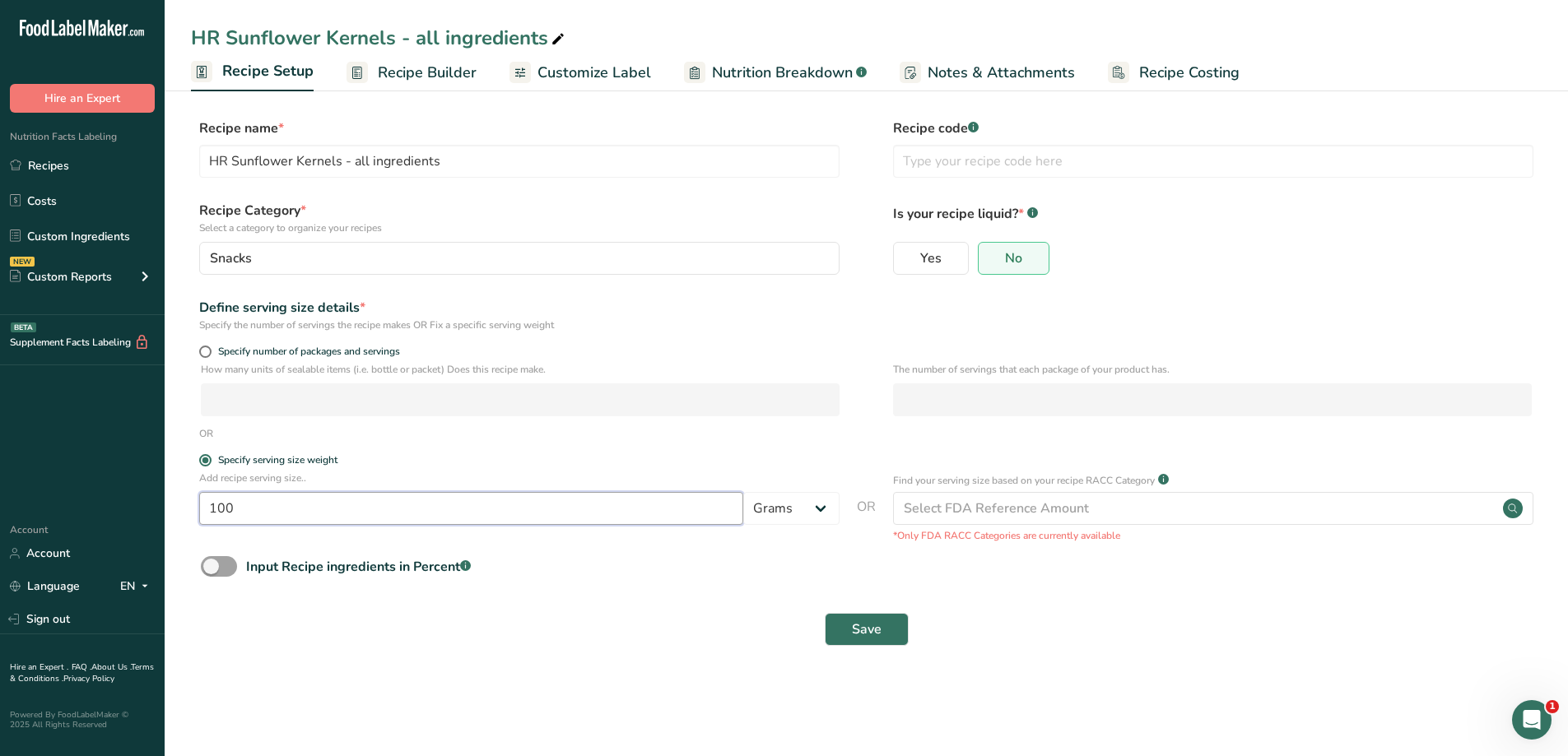
drag, startPoint x: 261, startPoint y: 518, endPoint x: 145, endPoint y: 514, distance: 116.1
click at [145, 514] on div ".a-20{fill:#fff;} Hire an Expert Nutrition Facts Labeling Recipes Costs Custom …" at bounding box center [784, 378] width 1568 height 756
type input "34"
click at [860, 629] on span "Save" at bounding box center [866, 629] width 29 height 20
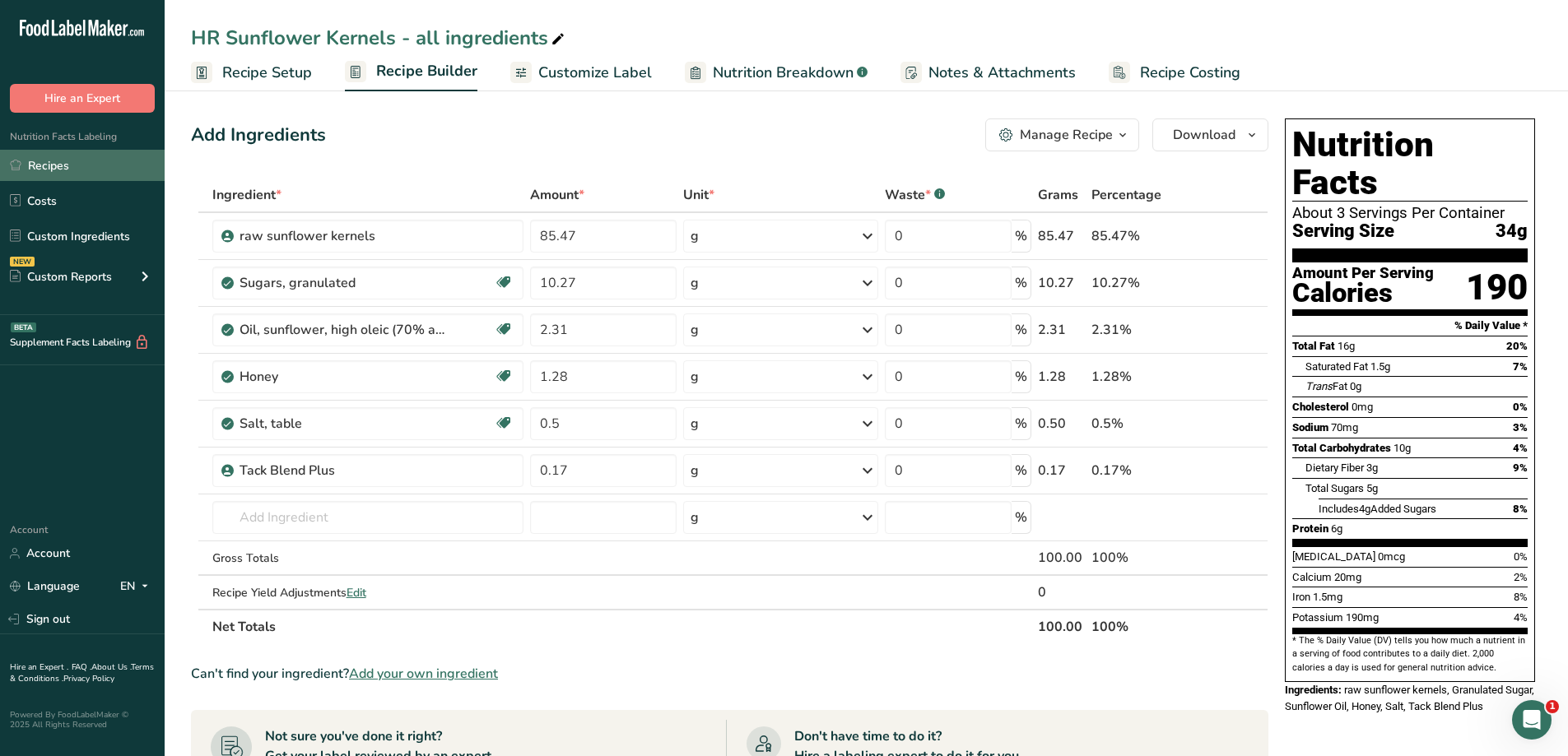
click at [39, 165] on link "Recipes" at bounding box center [82, 166] width 165 height 31
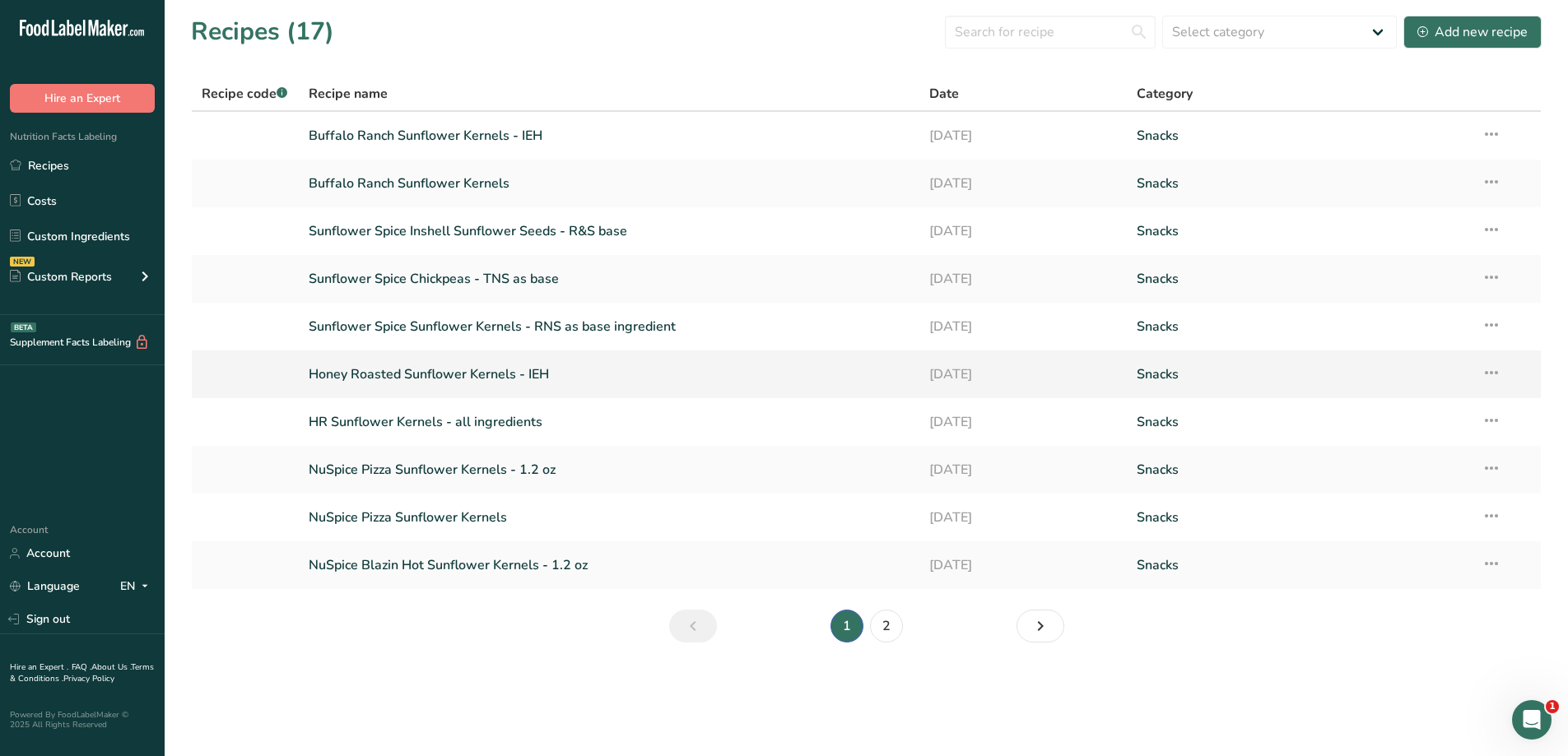
click at [424, 368] on link "Honey Roasted Sunflower Kernels - IEH" at bounding box center [609, 374] width 602 height 34
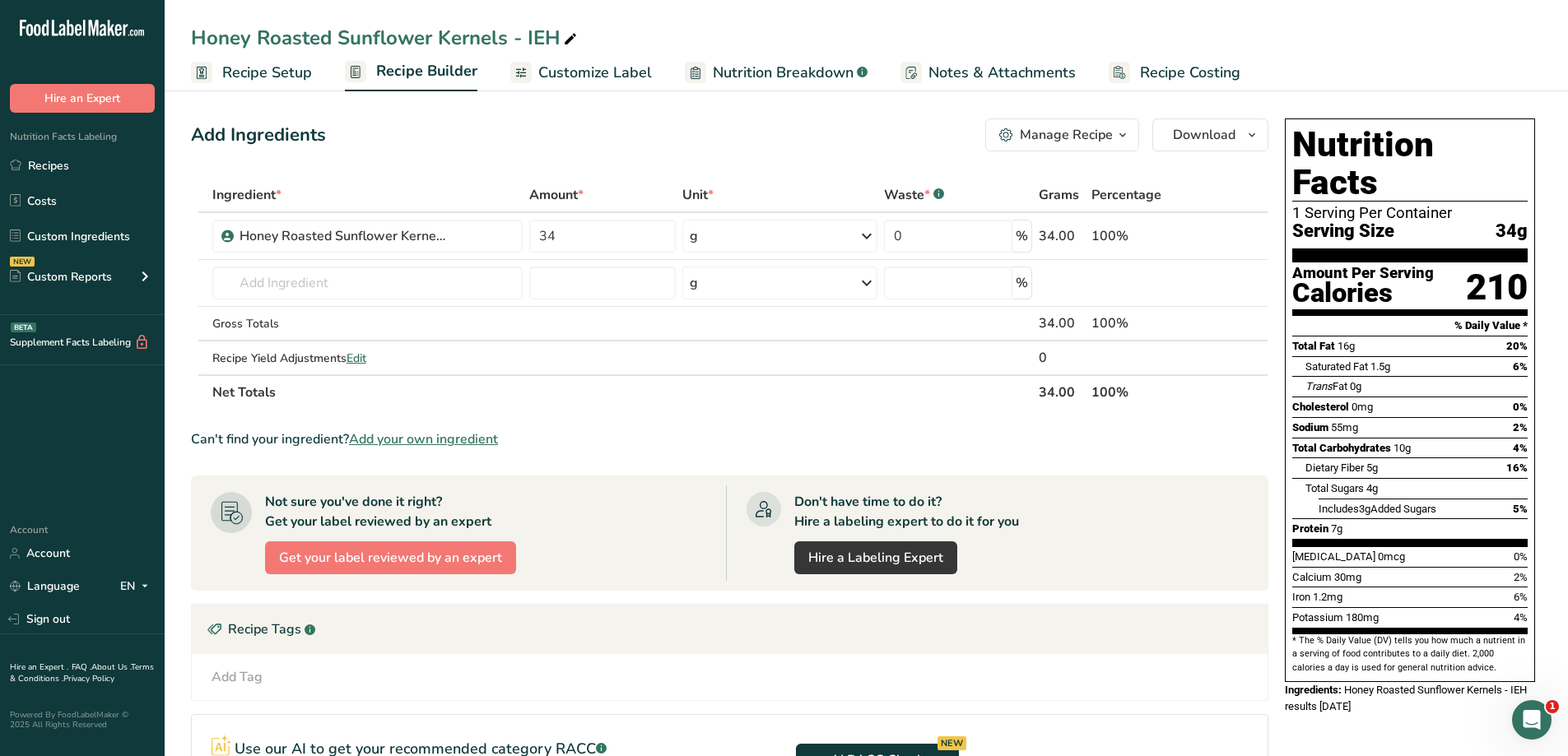
drag, startPoint x: 1468, startPoint y: 251, endPoint x: 1521, endPoint y: 251, distance: 53.0
click at [1521, 265] on div "210" at bounding box center [1497, 287] width 61 height 44
click at [1407, 707] on div "Nutrition Facts 1 Serving Per Container Serving Size 34g Amount Per Serving Cal…" at bounding box center [1410, 552] width 263 height 881
